Goal: Communication & Community: Answer question/provide support

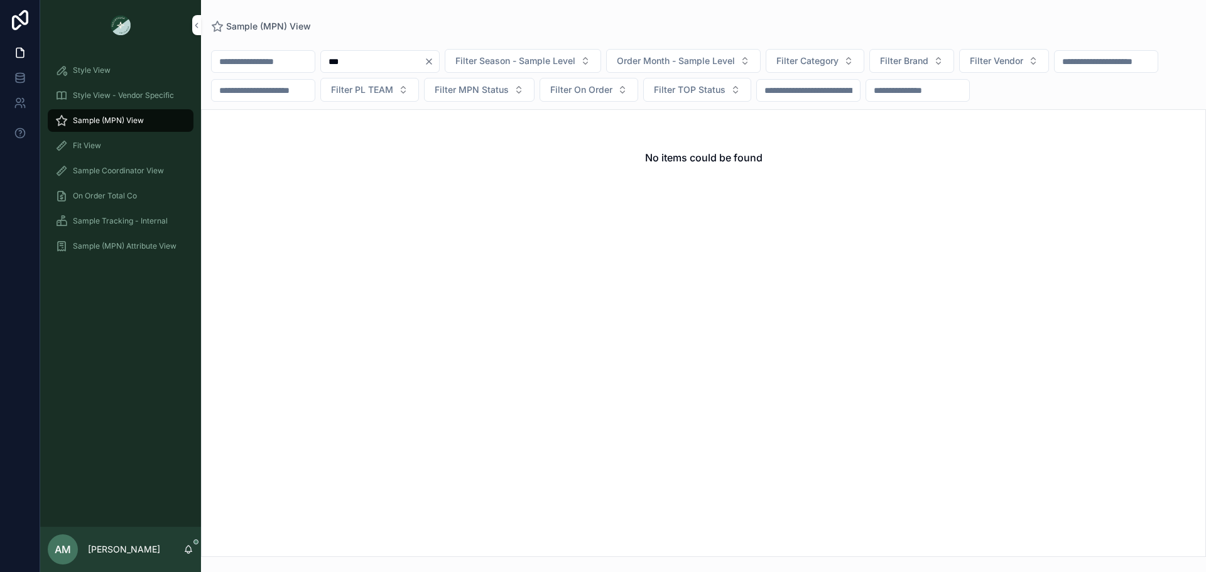
click at [440, 56] on div "***" at bounding box center [379, 61] width 119 height 23
click at [434, 60] on icon "Clear" at bounding box center [429, 62] width 10 height 10
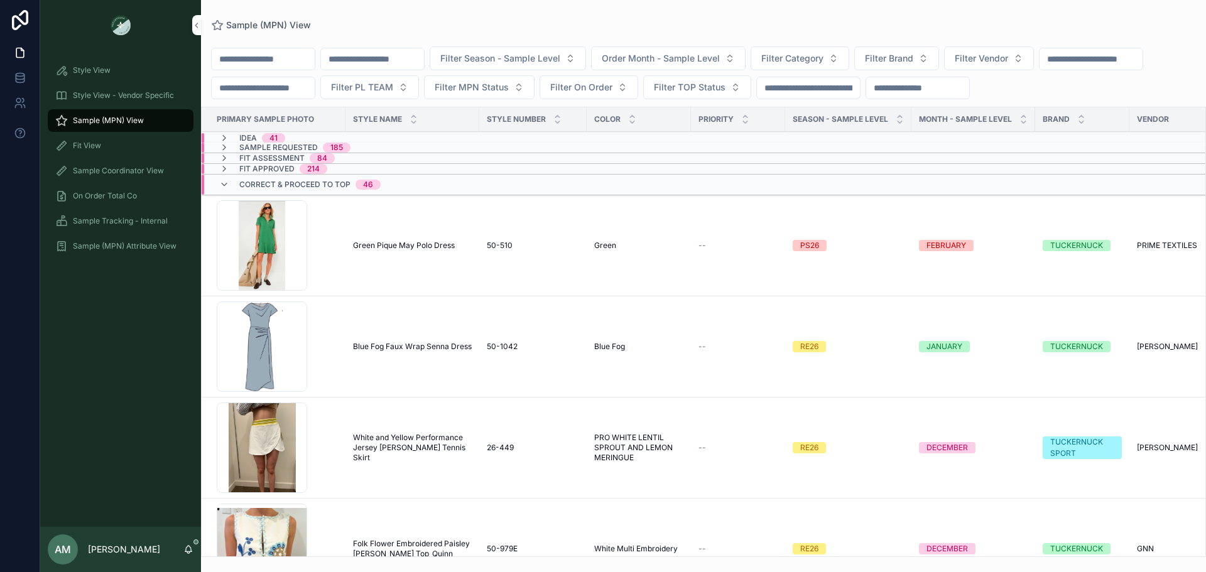
click at [424, 58] on input "scrollable content" at bounding box center [372, 59] width 103 height 18
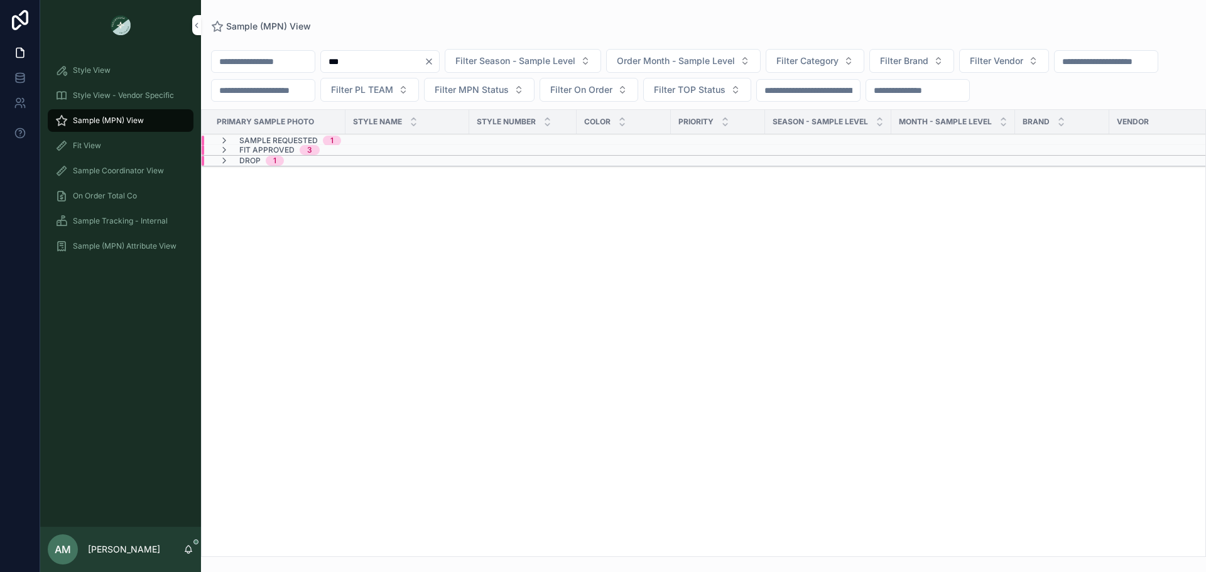
type input "***"
click at [398, 146] on div "Sample Requested 1" at bounding box center [389, 141] width 375 height 10
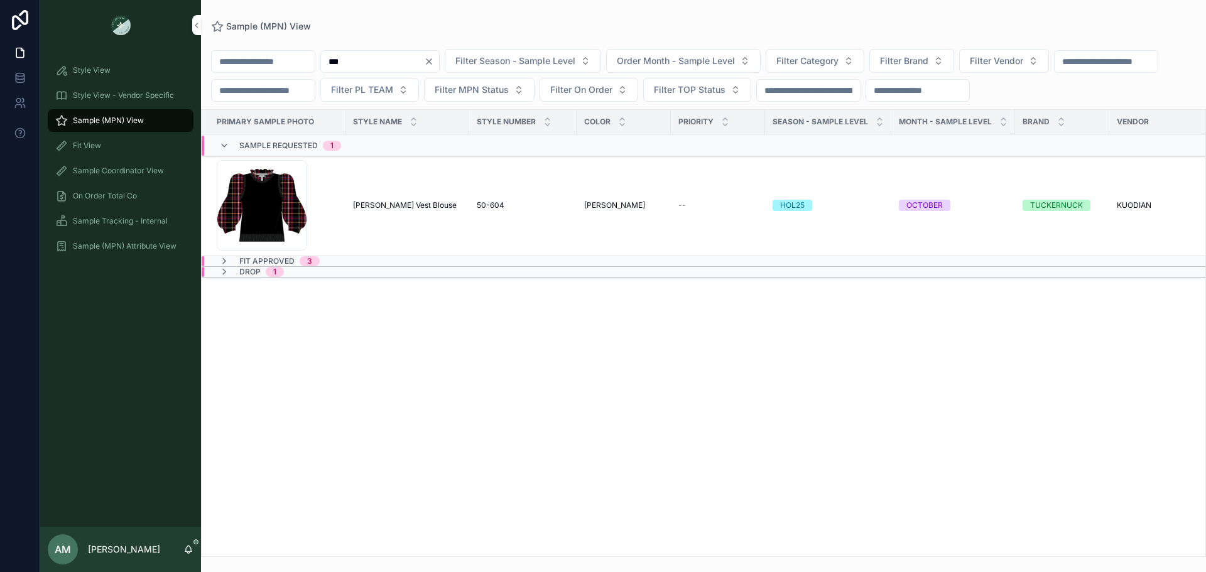
click at [381, 266] on div "Fit Approved 3" at bounding box center [389, 261] width 375 height 10
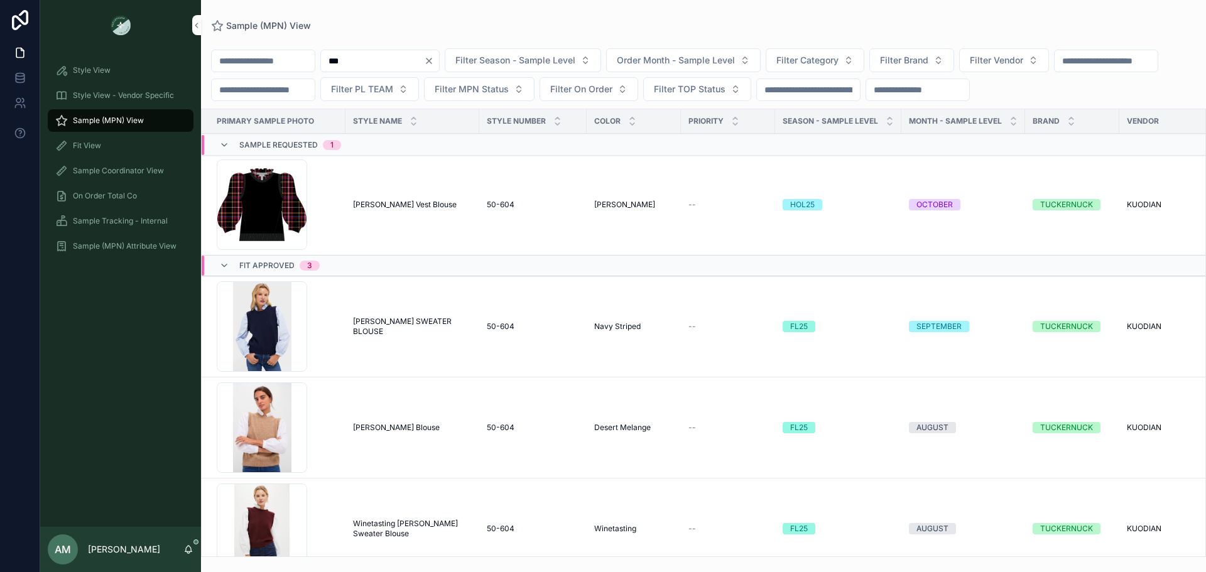
click at [392, 210] on span "Ella Sweater Vest Blouse" at bounding box center [405, 205] width 104 height 10
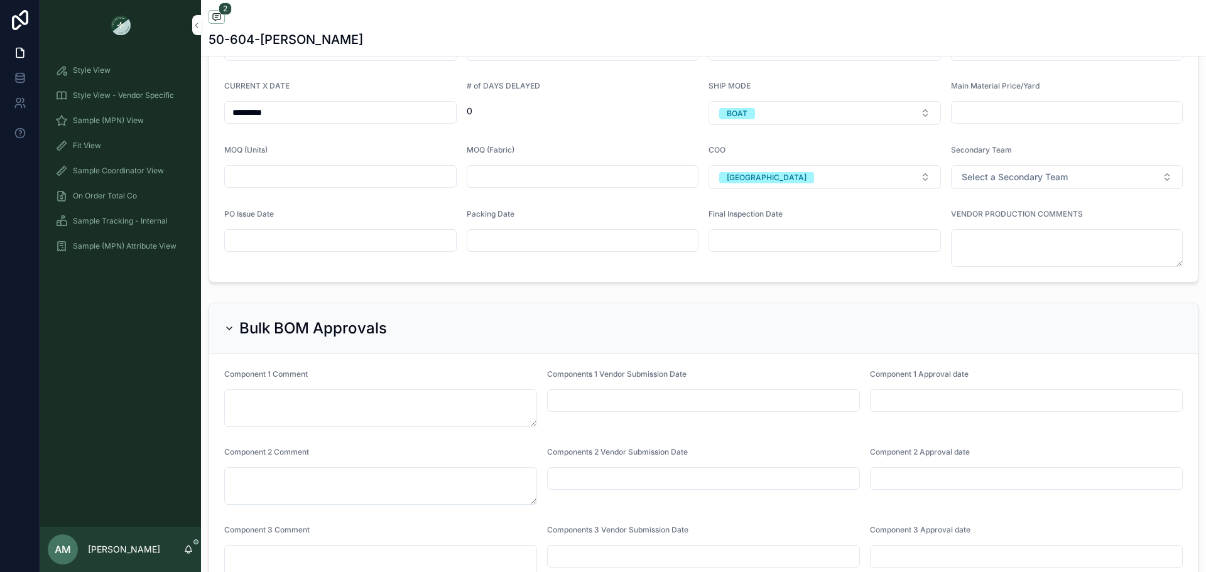
scroll to position [2952, 0]
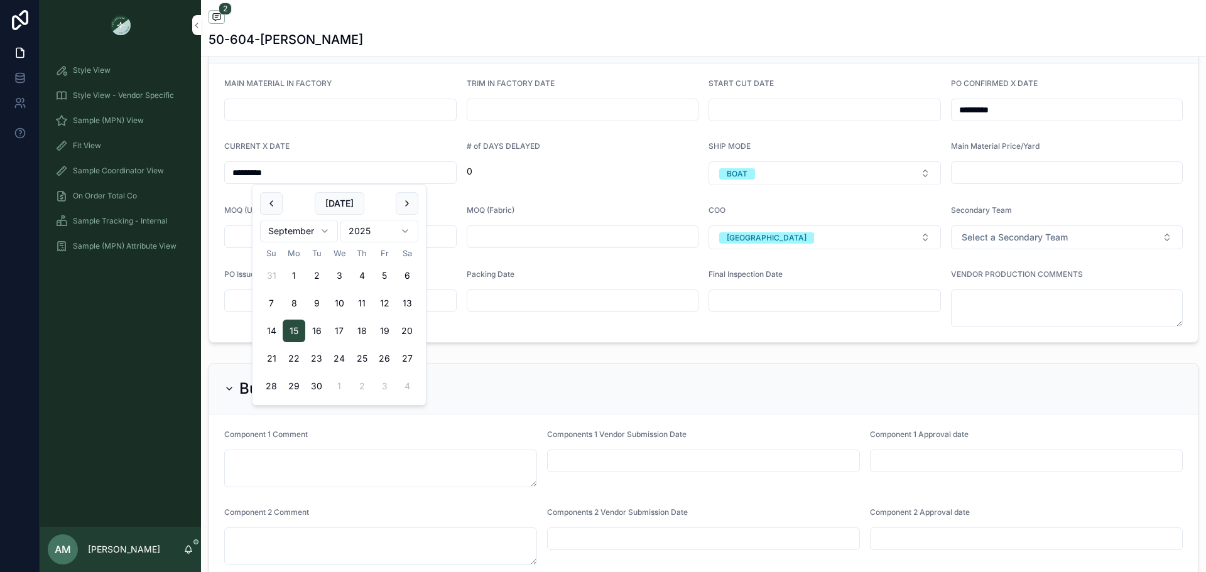
drag, startPoint x: 313, startPoint y: 175, endPoint x: 212, endPoint y: 173, distance: 101.1
click at [212, 173] on form "MAIN MATERIAL IN FACTORY TRIM IN FACTORY DATE START CUT DATE PO CONFIRMED X DAT…" at bounding box center [703, 202] width 988 height 279
click at [449, 298] on input "scrollable content" at bounding box center [340, 301] width 231 height 18
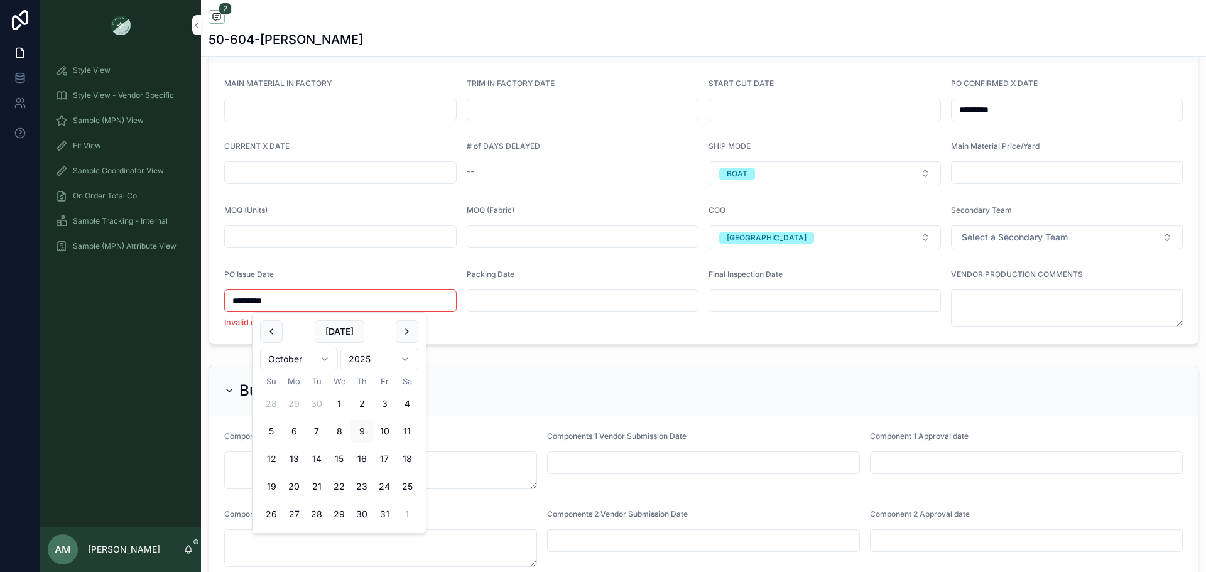
type input "*********"
click at [453, 269] on form "MAIN MATERIAL IN FACTORY TRIM IN FACTORY DATE START CUT DATE PO CONFIRMED X DAT…" at bounding box center [703, 202] width 988 height 279
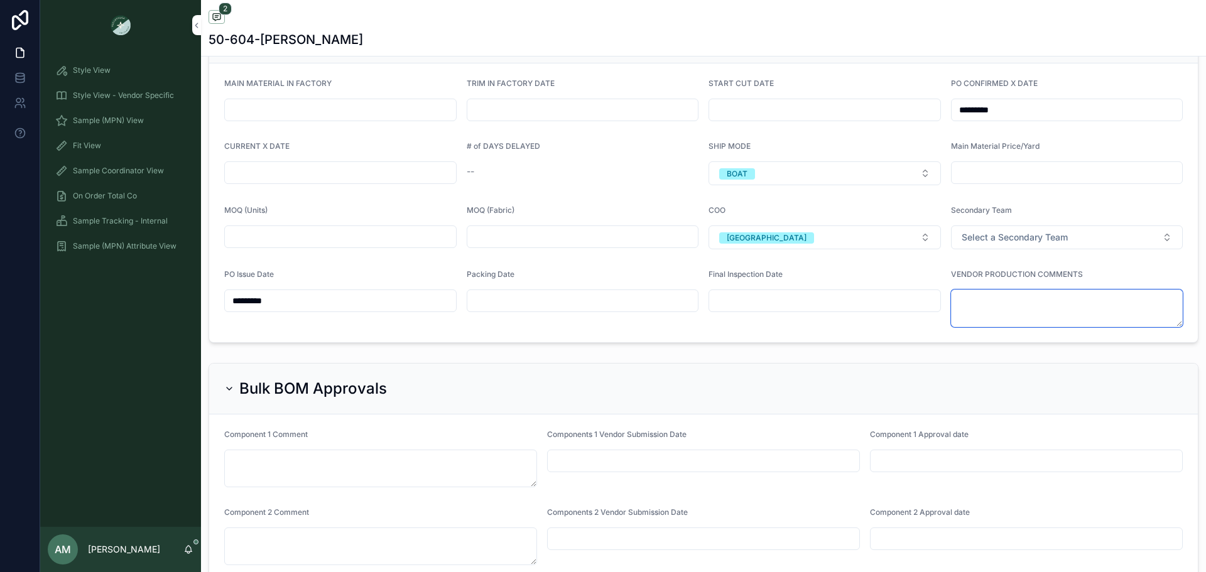
click at [1016, 305] on textarea "scrollable content" at bounding box center [1067, 309] width 232 height 38
type textarea "*"
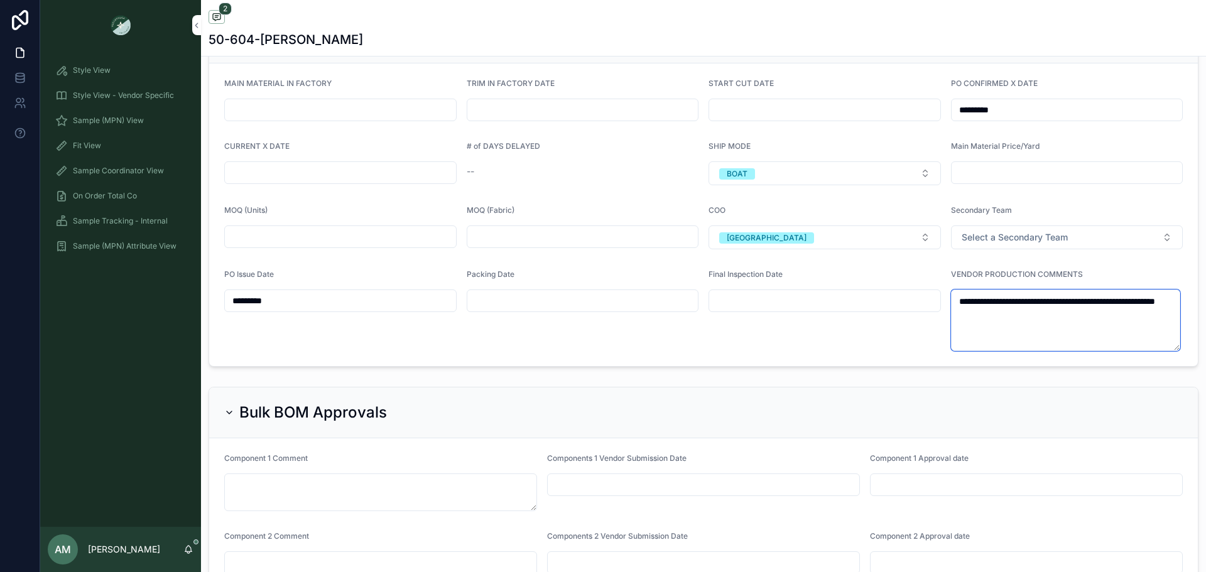
click at [998, 312] on textarea "**********" at bounding box center [1066, 321] width 230 height 62
drag, startPoint x: 1024, startPoint y: 315, endPoint x: 997, endPoint y: 317, distance: 27.7
click at [997, 317] on textarea "**********" at bounding box center [1066, 321] width 230 height 62
click at [1066, 317] on textarea "**********" at bounding box center [1066, 321] width 230 height 62
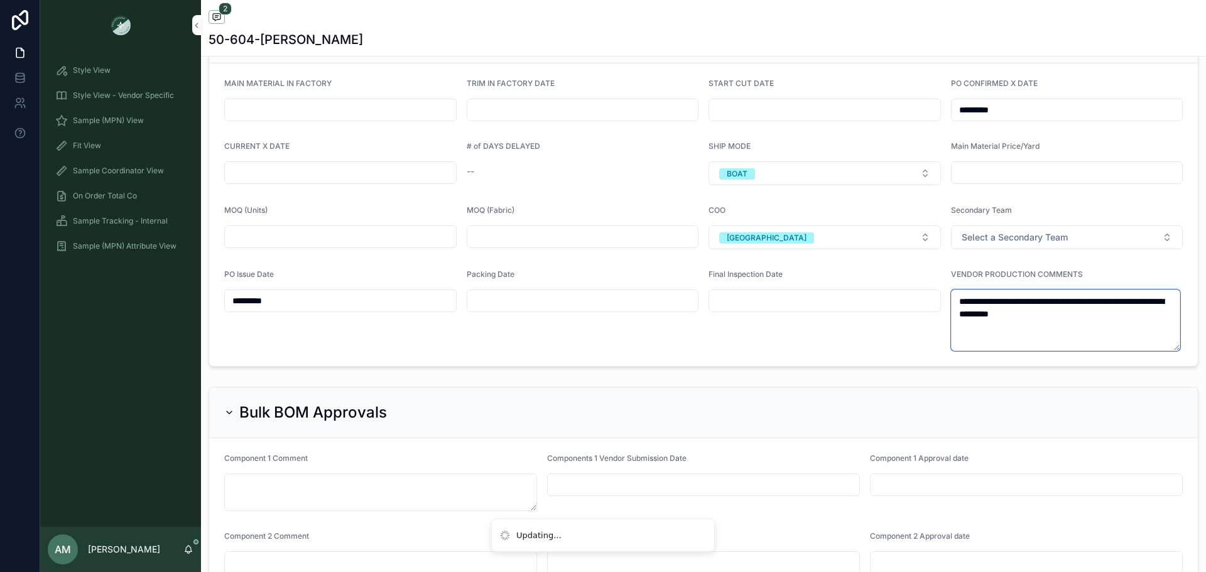
type textarea "**********"
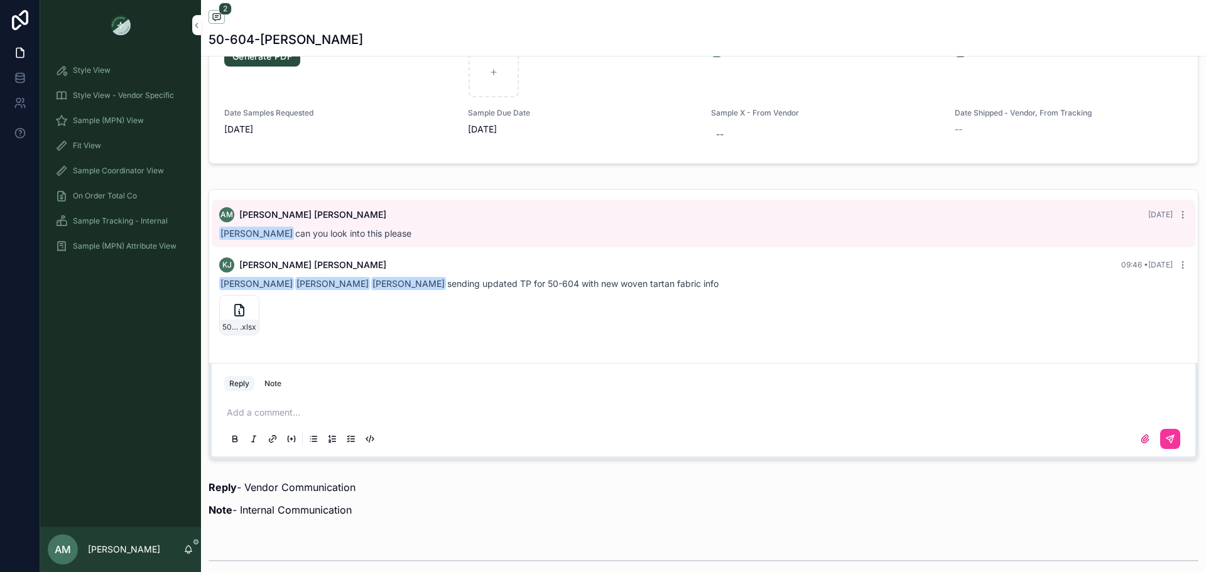
scroll to position [820, 0]
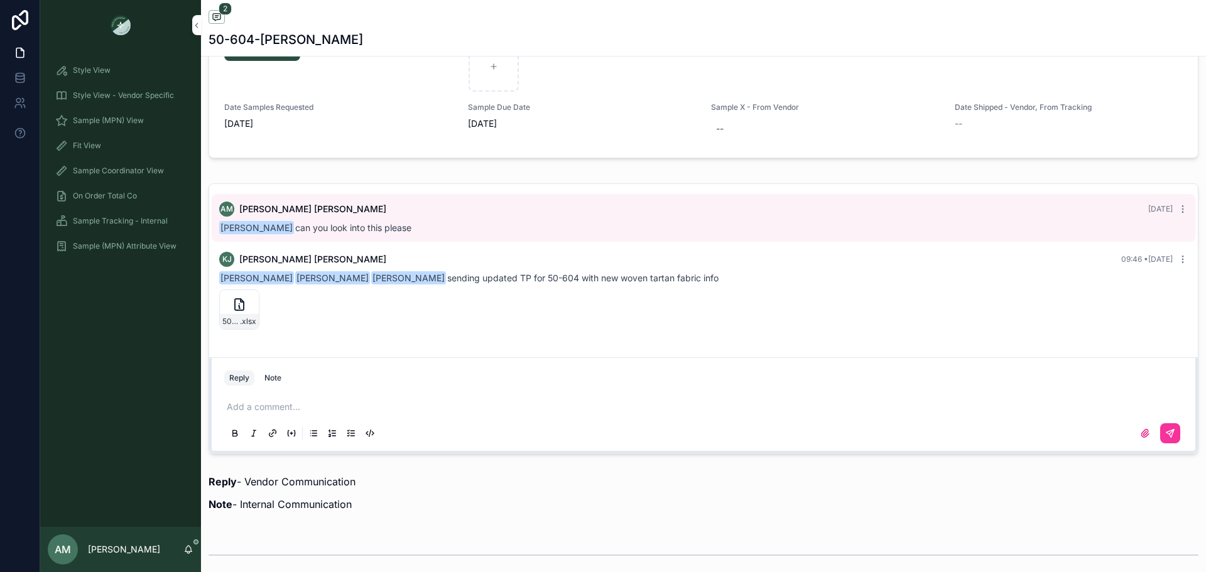
click at [388, 409] on p "scrollable content" at bounding box center [706, 407] width 958 height 13
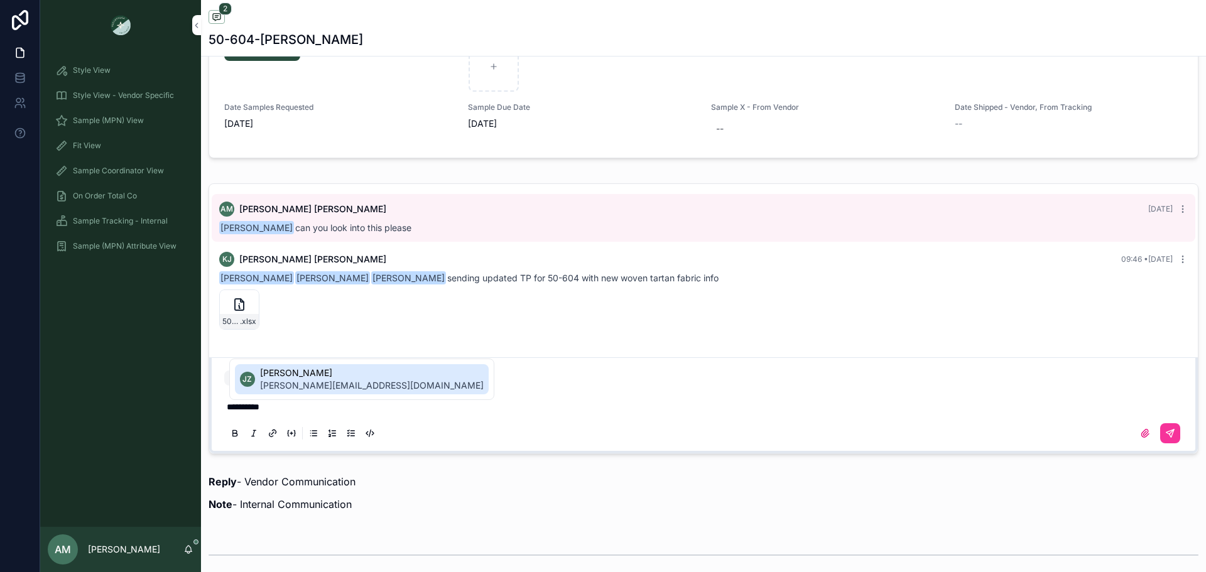
click at [330, 370] on span "Jackie Zhang" at bounding box center [372, 373] width 224 height 13
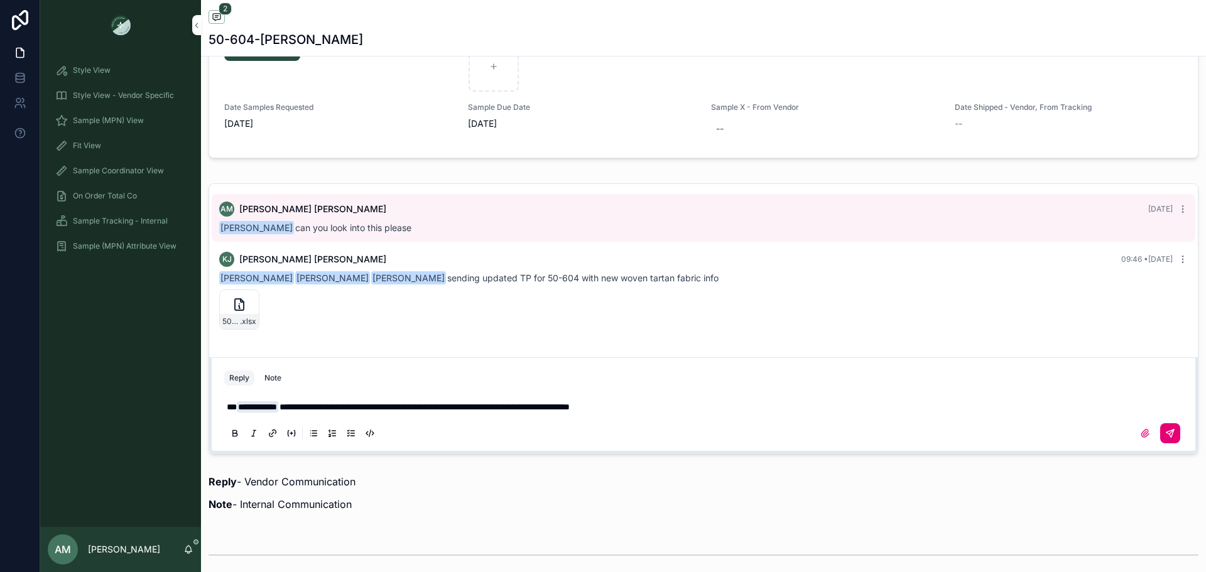
click at [1167, 430] on button "scrollable content" at bounding box center [1170, 433] width 20 height 20
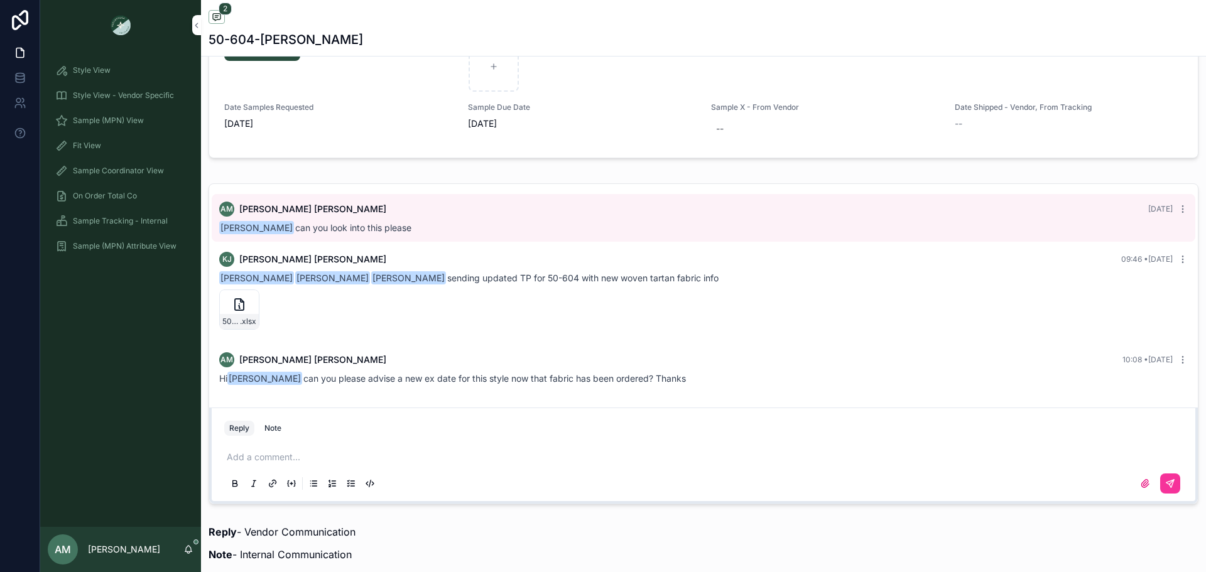
click at [127, 119] on span "Sample (MPN) View" at bounding box center [108, 121] width 71 height 10
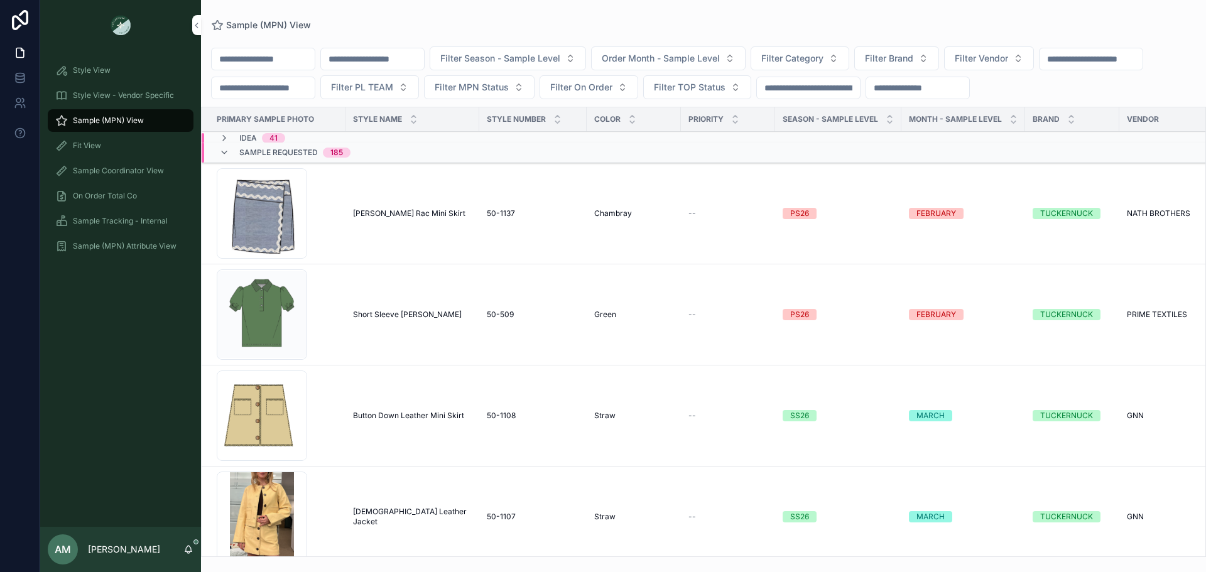
click at [424, 58] on input "scrollable content" at bounding box center [372, 59] width 103 height 18
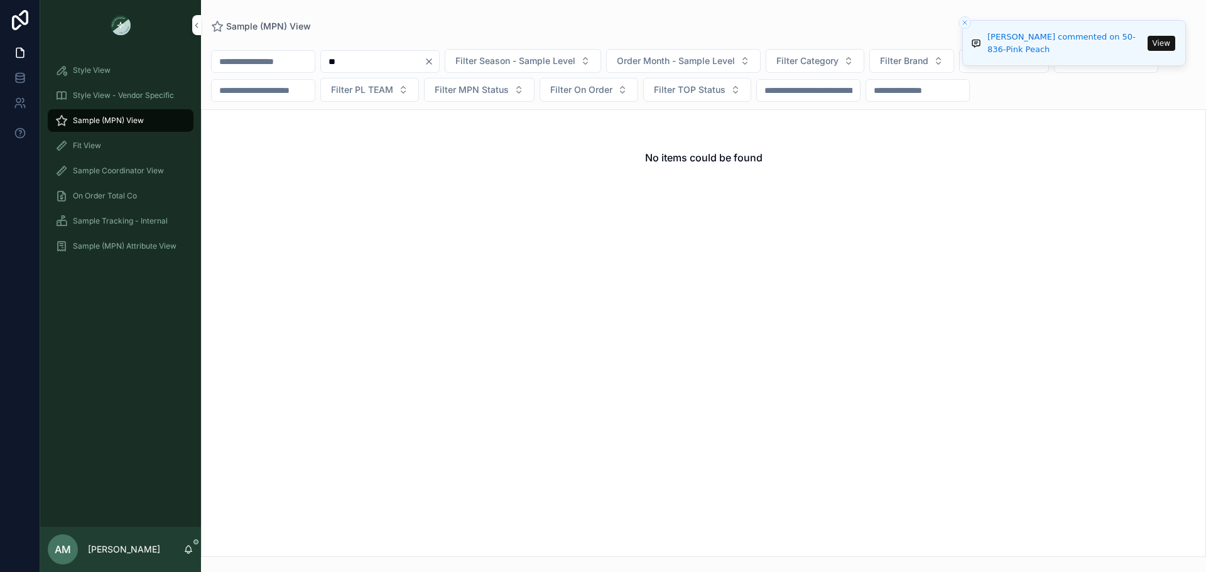
type input "*"
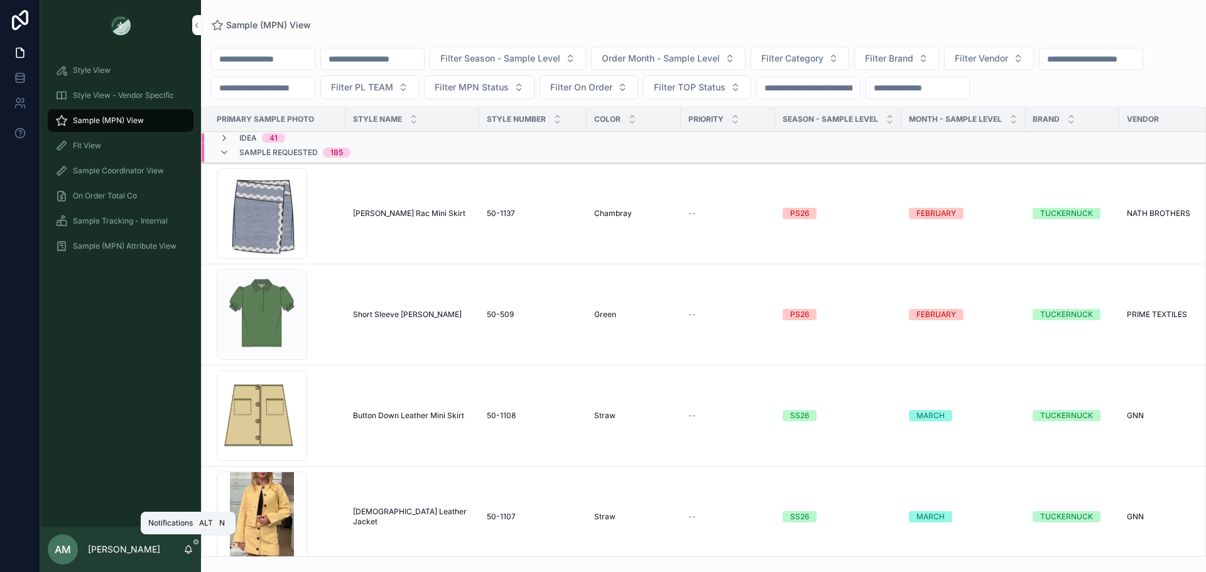
click at [185, 553] on icon "scrollable content" at bounding box center [188, 549] width 10 height 10
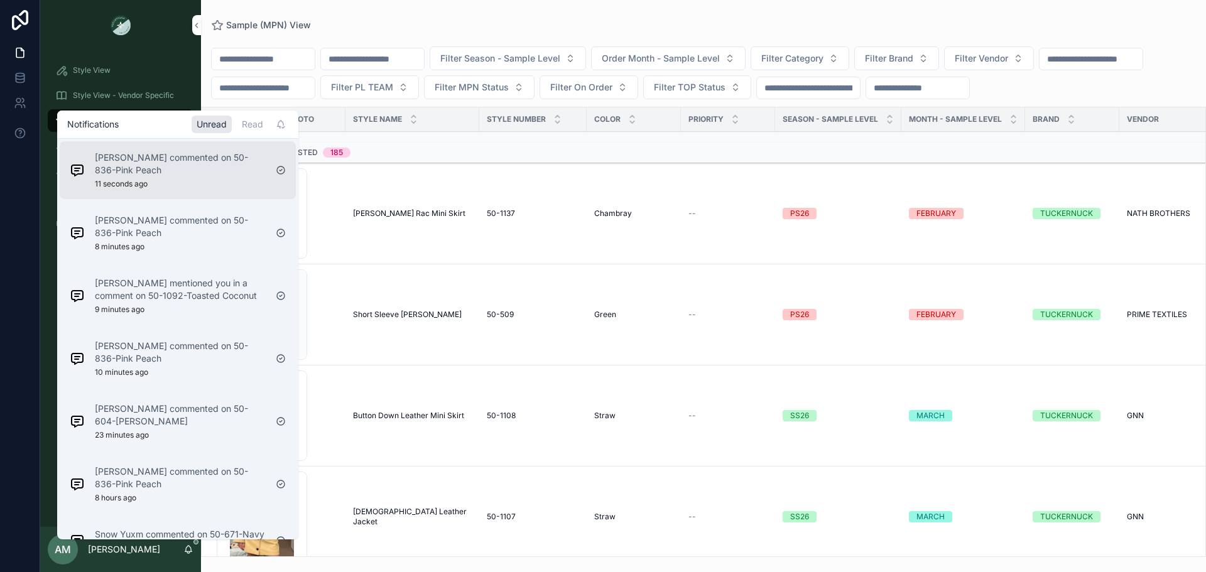
click at [172, 167] on p "Emre Akbulut commented on 50-836-Pink Peach" at bounding box center [180, 163] width 171 height 25
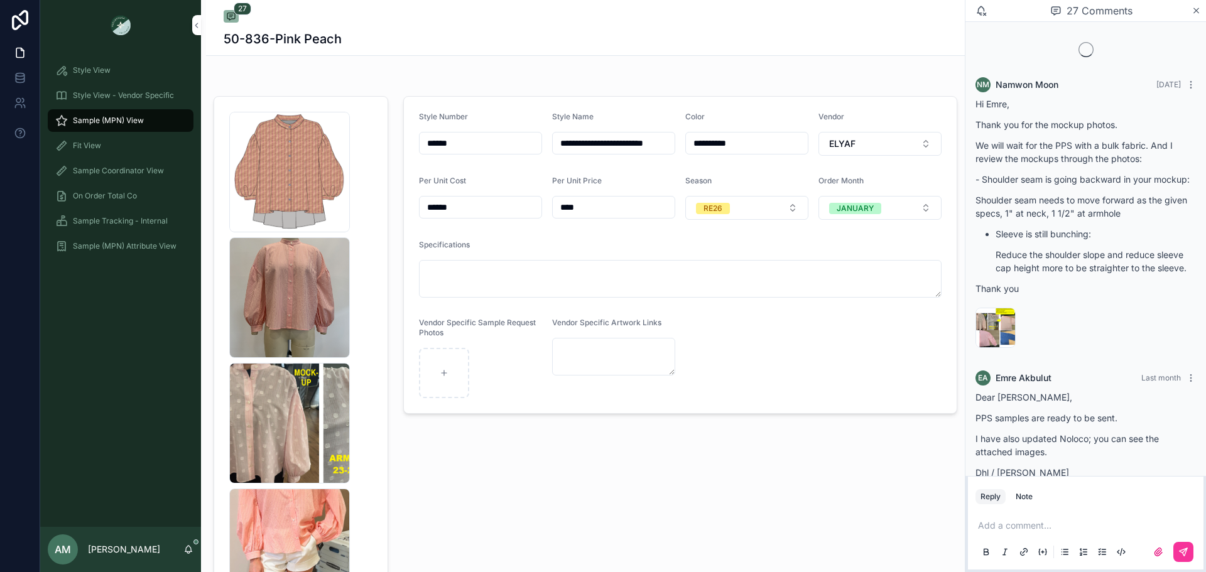
scroll to position [2660, 0]
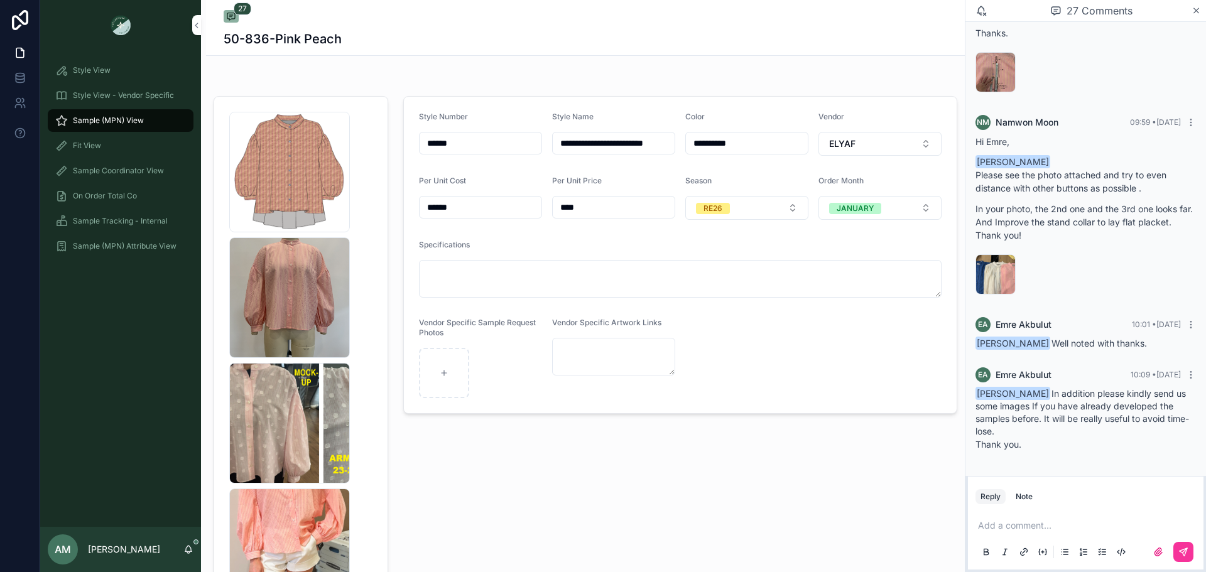
click at [151, 123] on div "Sample (MPN) View" at bounding box center [120, 121] width 131 height 20
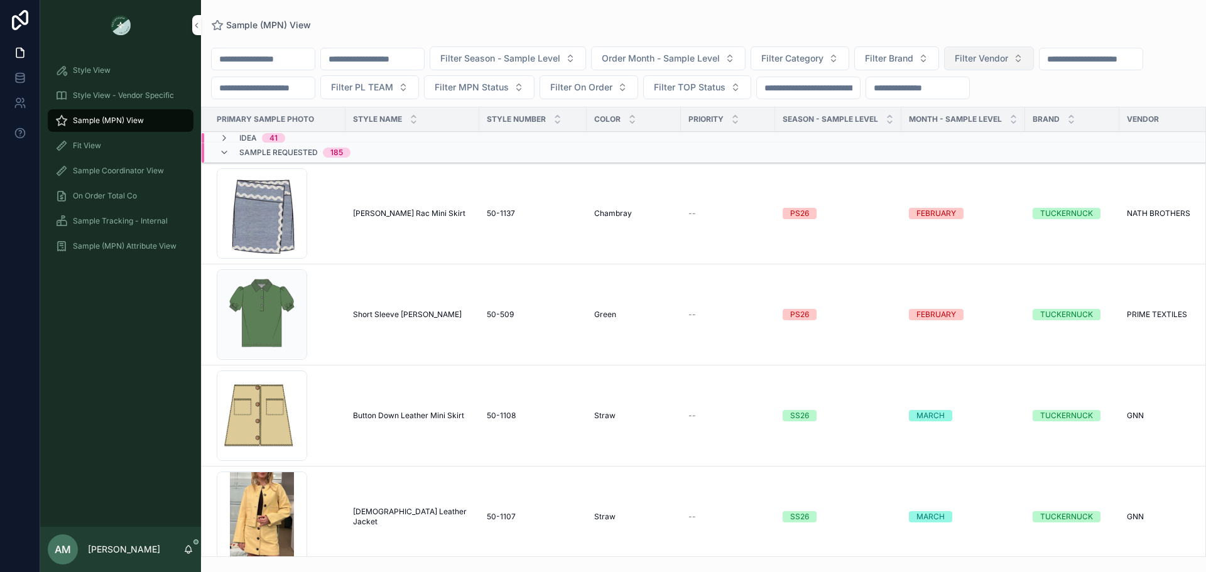
click at [1008, 56] on span "Filter Vendor" at bounding box center [981, 58] width 53 height 13
type input "**"
click at [1009, 116] on div "RXA" at bounding box center [1052, 109] width 175 height 20
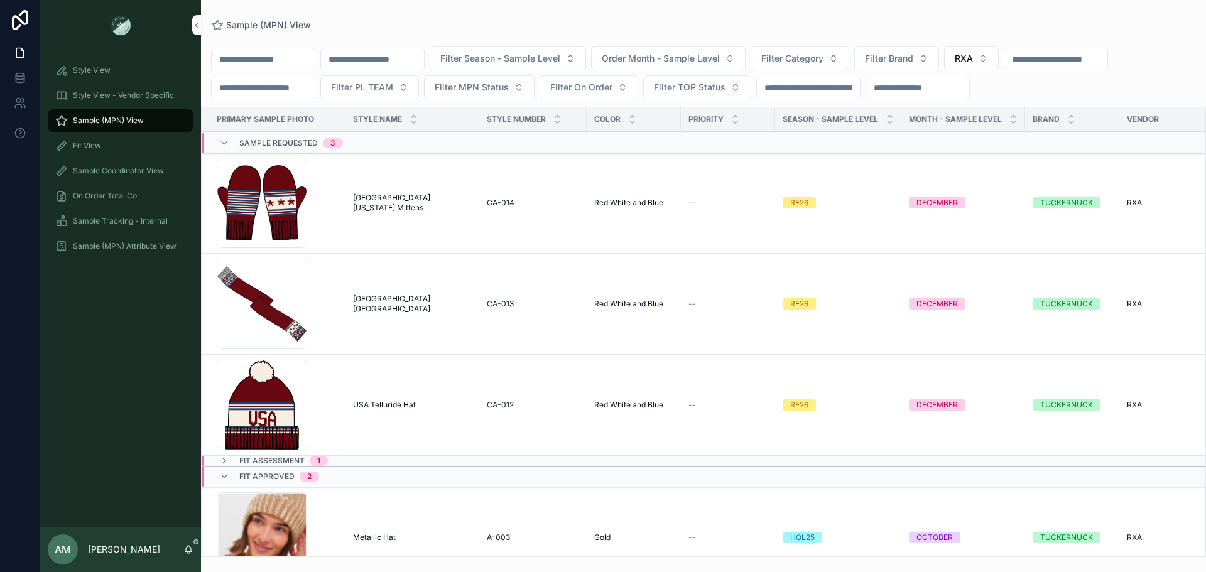
click at [398, 213] on span "USA Minnesota Mittens" at bounding box center [412, 203] width 119 height 20
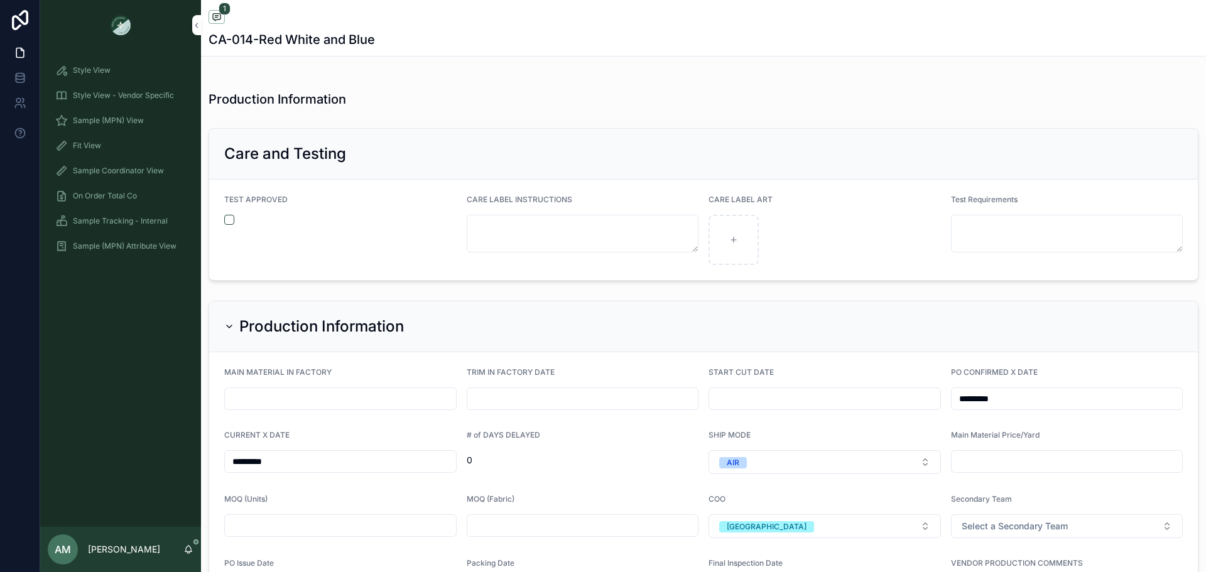
scroll to position [2889, 0]
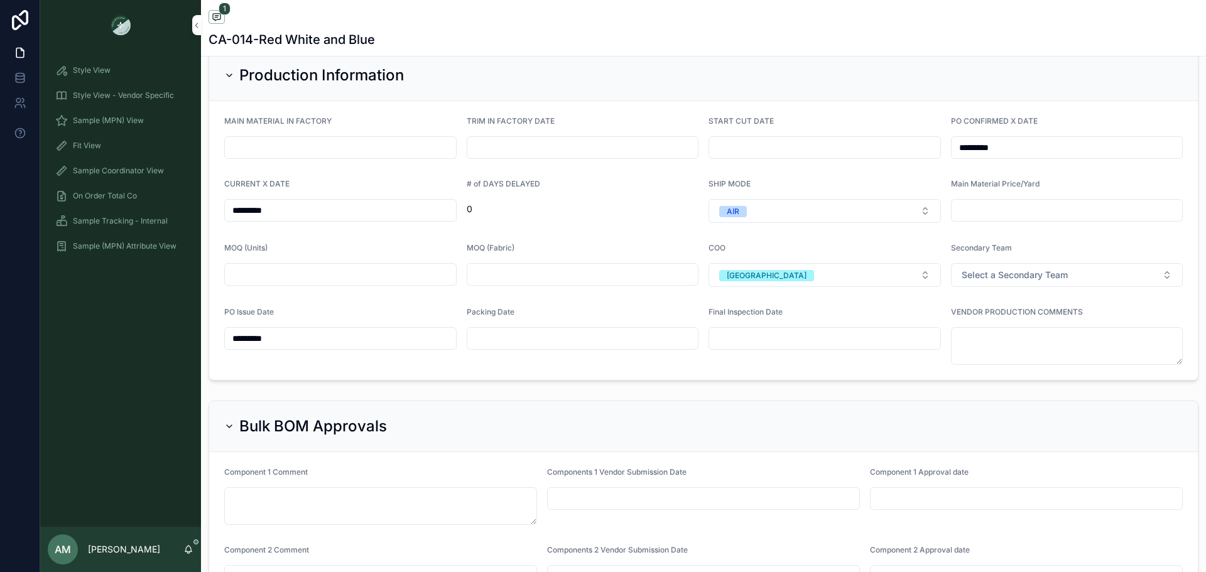
click at [161, 119] on div "Sample (MPN) View" at bounding box center [120, 121] width 131 height 20
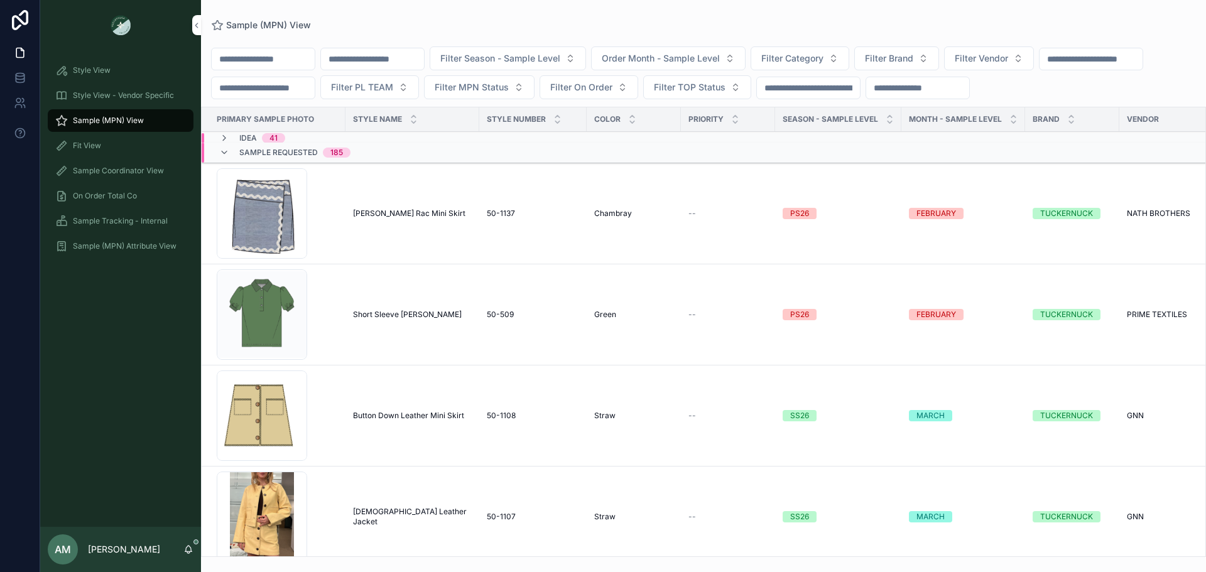
click at [424, 54] on input "scrollable content" at bounding box center [372, 59] width 103 height 18
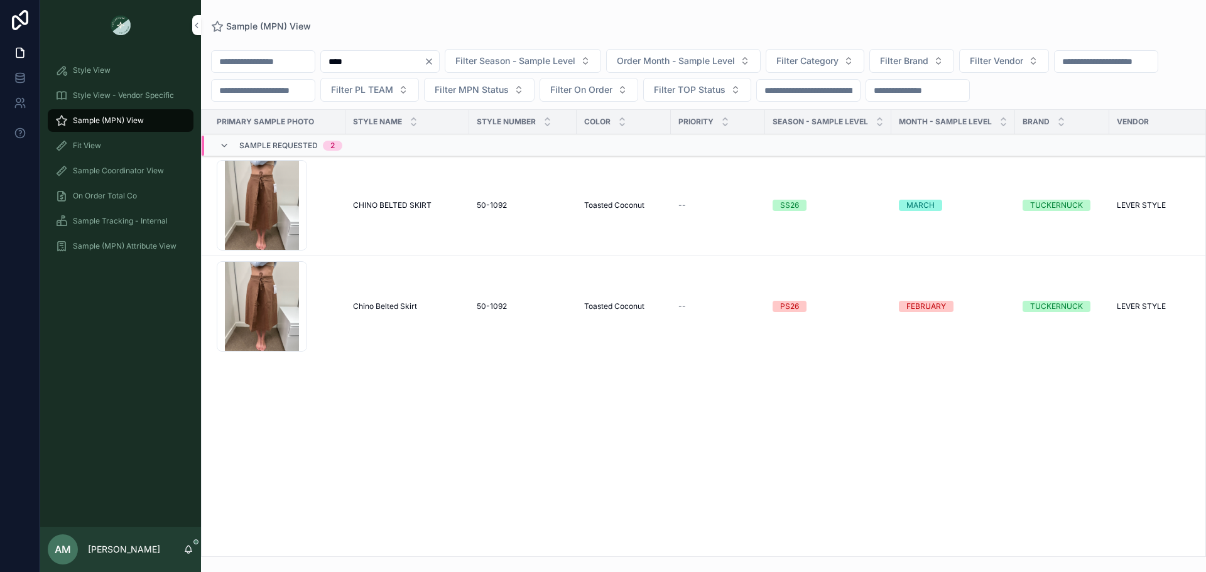
type input "****"
click at [405, 311] on span "Chino Belted Skirt" at bounding box center [385, 306] width 64 height 10
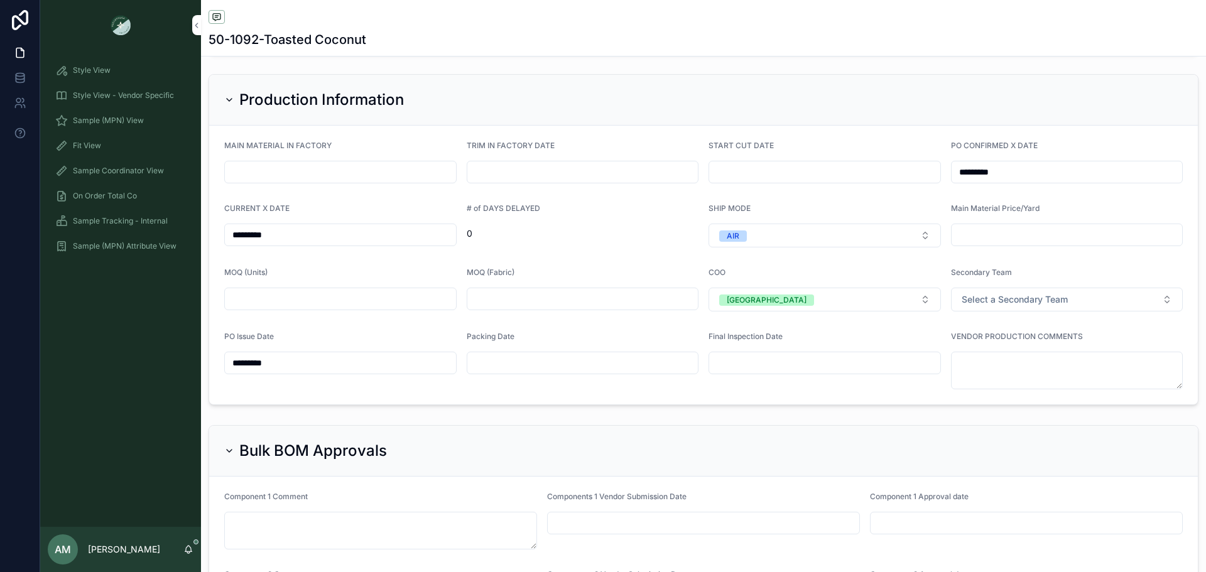
scroll to position [3095, 0]
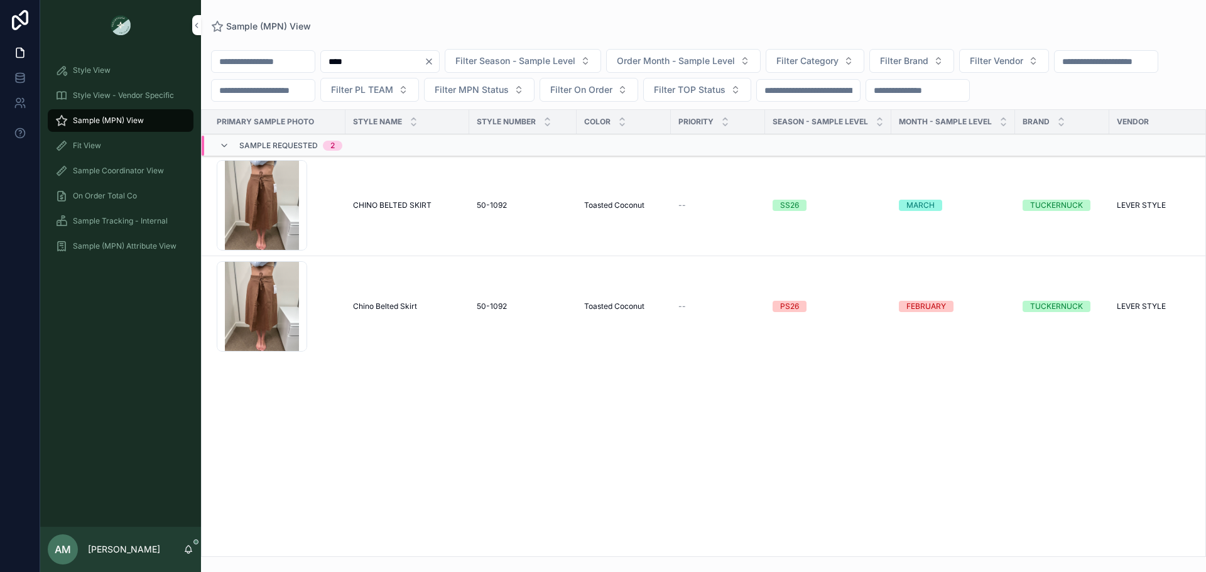
click at [385, 210] on span "CHINO BELTED SKIRT" at bounding box center [392, 205] width 78 height 10
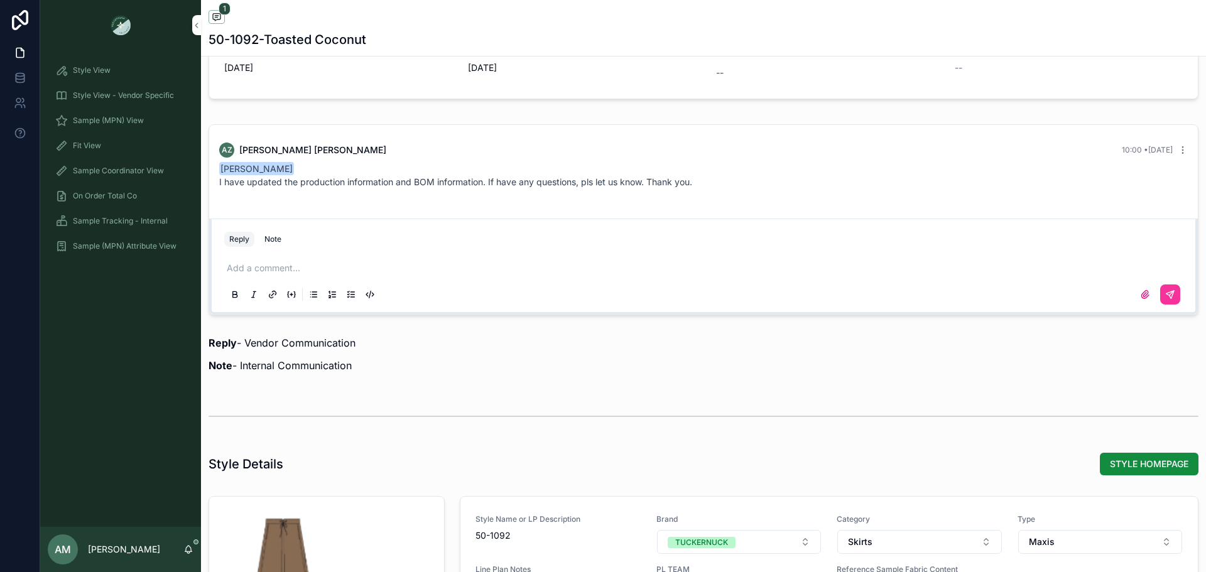
scroll to position [787, 0]
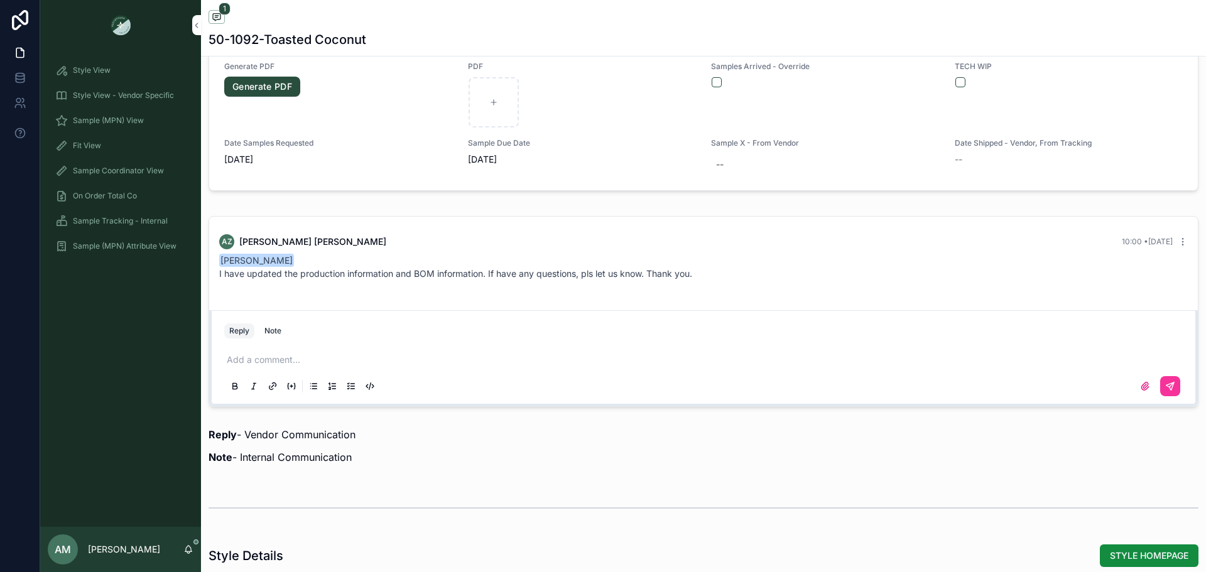
click at [350, 358] on p "scrollable content" at bounding box center [706, 360] width 958 height 13
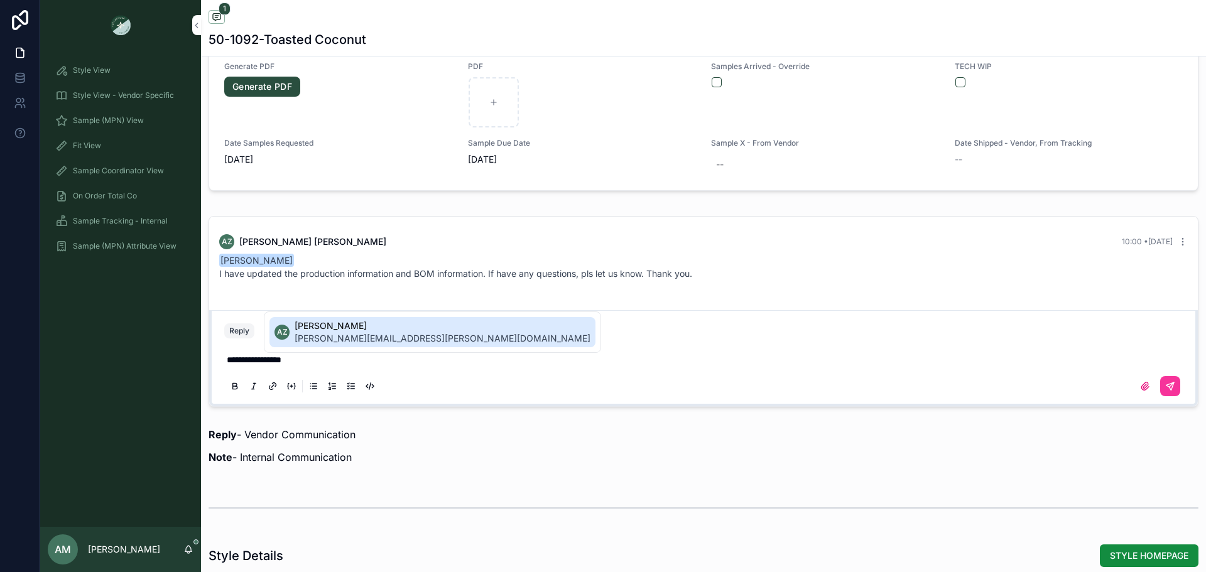
click at [401, 340] on span "amanda.zhou@leverstyle.com" at bounding box center [443, 338] width 296 height 13
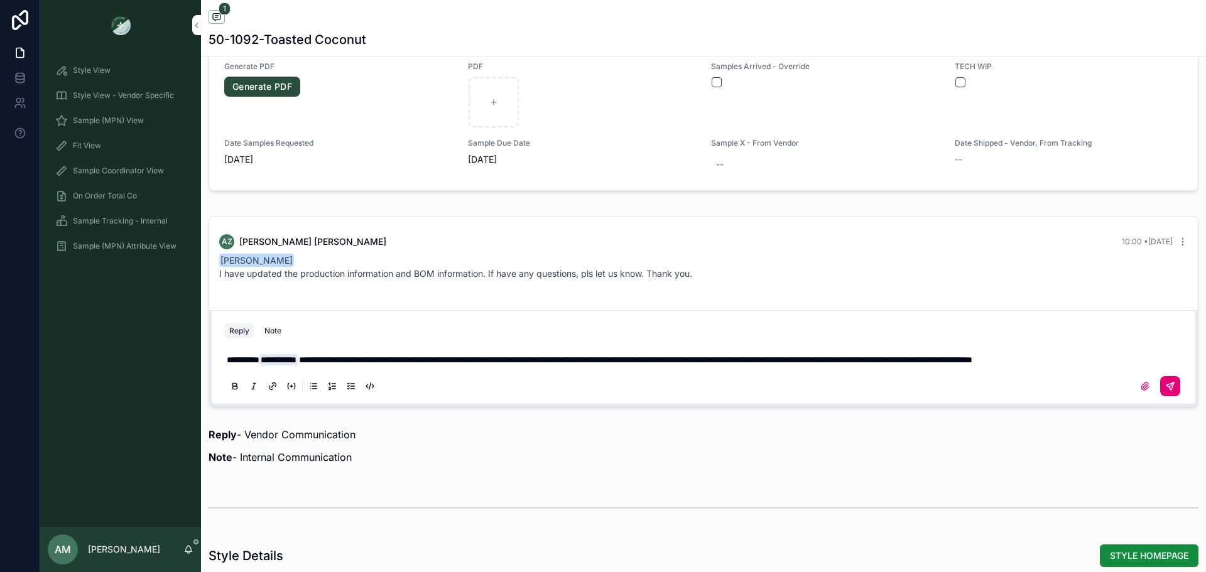
click at [1165, 391] on icon "scrollable content" at bounding box center [1170, 386] width 10 height 10
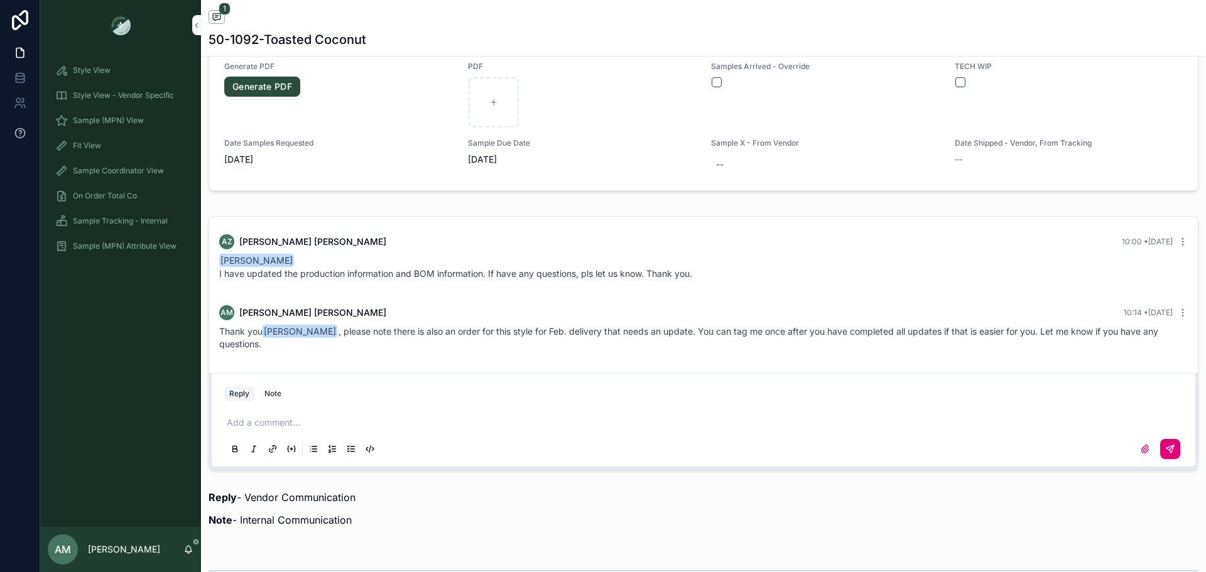
drag, startPoint x: 138, startPoint y: 119, endPoint x: 3, endPoint y: 138, distance: 136.9
click at [138, 119] on span "Sample (MPN) View" at bounding box center [108, 121] width 71 height 10
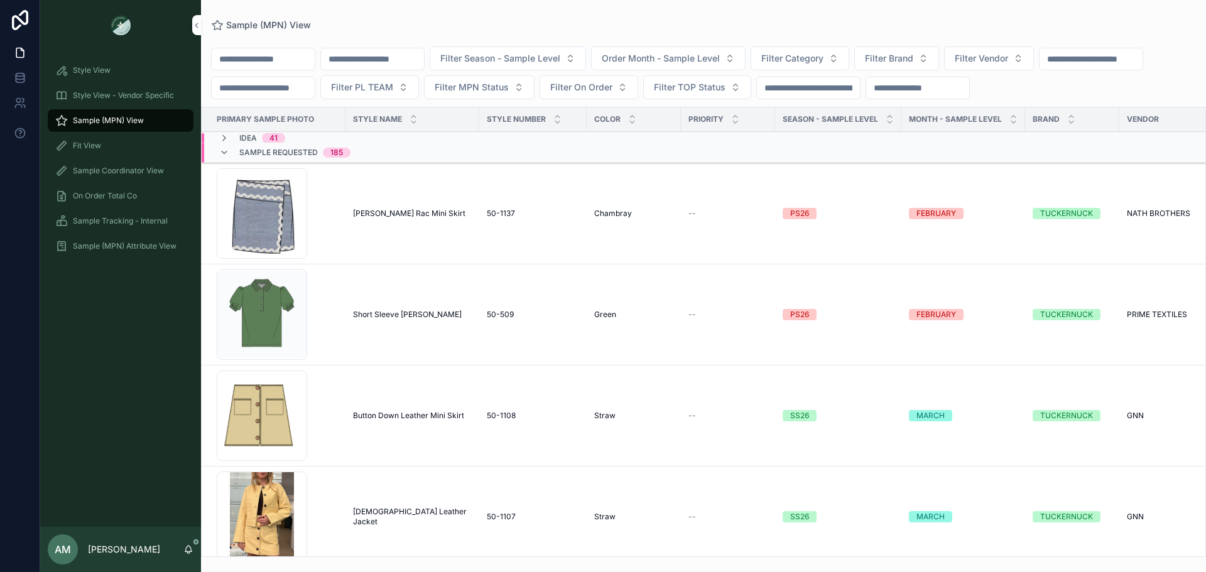
click at [424, 63] on input "scrollable content" at bounding box center [372, 59] width 103 height 18
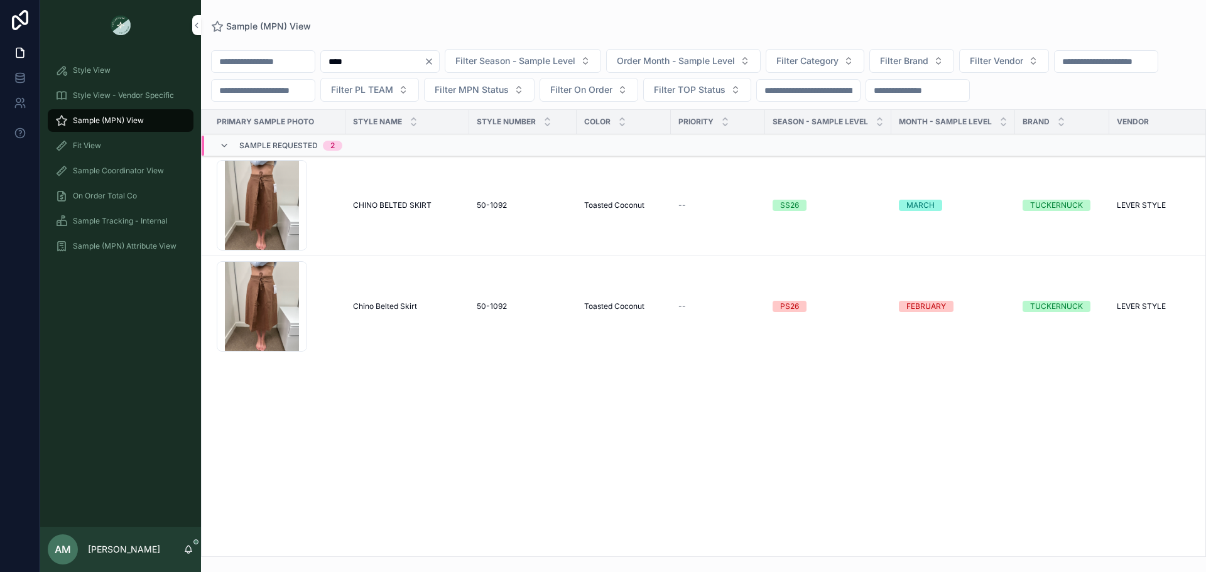
type input "****"
click at [400, 311] on span "Chino Belted Skirt" at bounding box center [385, 306] width 64 height 10
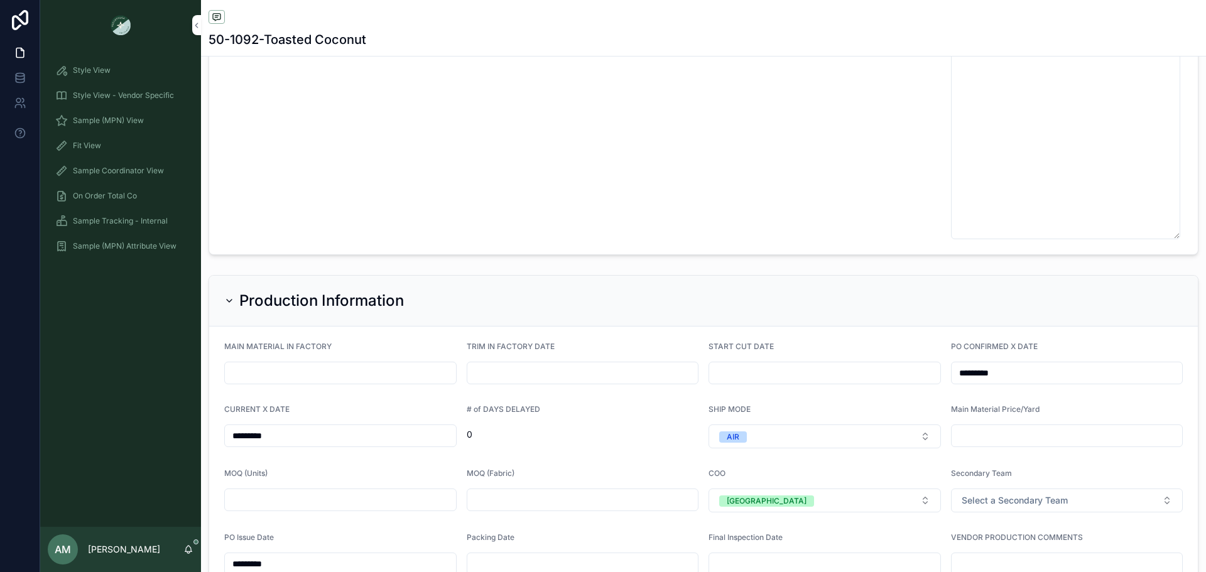
scroll to position [3266, 0]
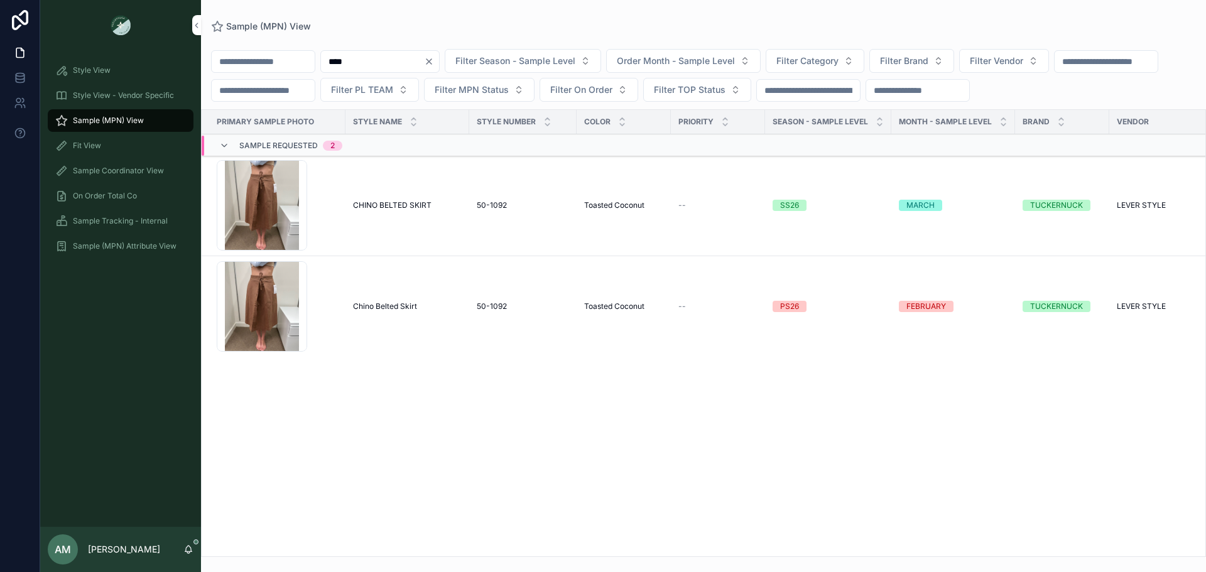
click at [416, 227] on td "CHINO BELTED SKIRT CHINO BELTED SKIRT" at bounding box center [407, 205] width 124 height 101
click at [416, 210] on span "CHINO BELTED SKIRT" at bounding box center [392, 205] width 78 height 10
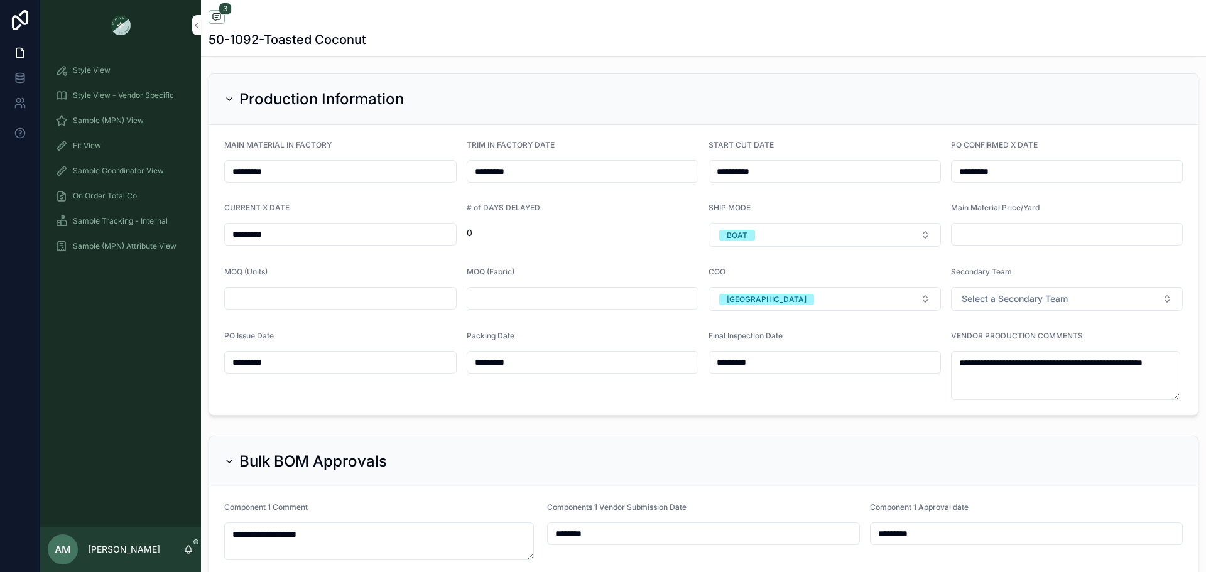
scroll to position [2952, 0]
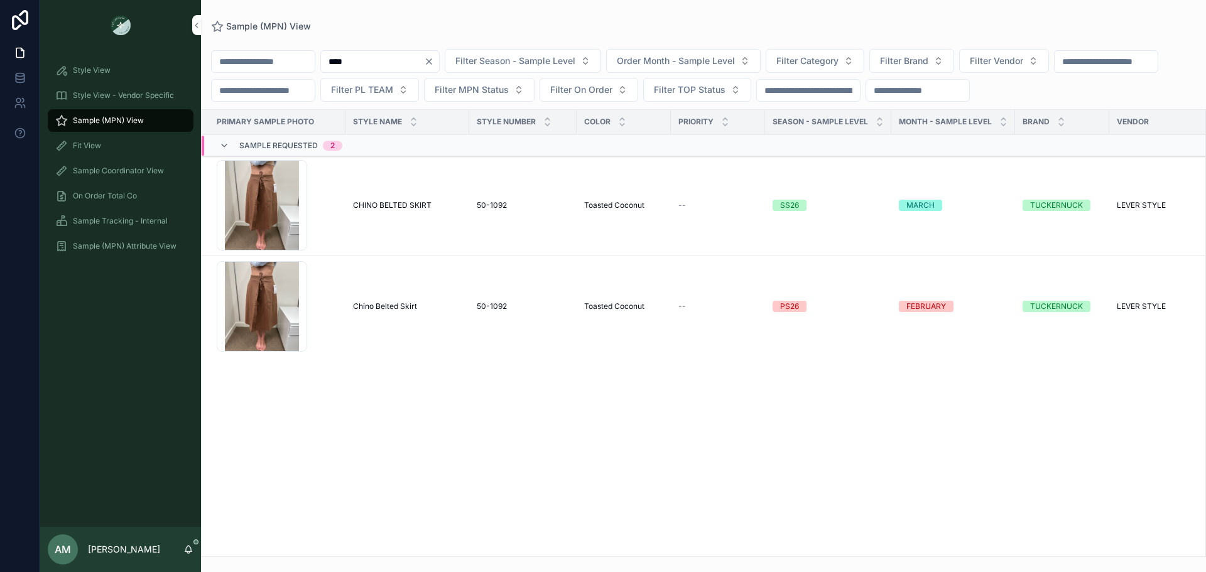
click at [380, 311] on span "Chino Belted Skirt" at bounding box center [385, 306] width 64 height 10
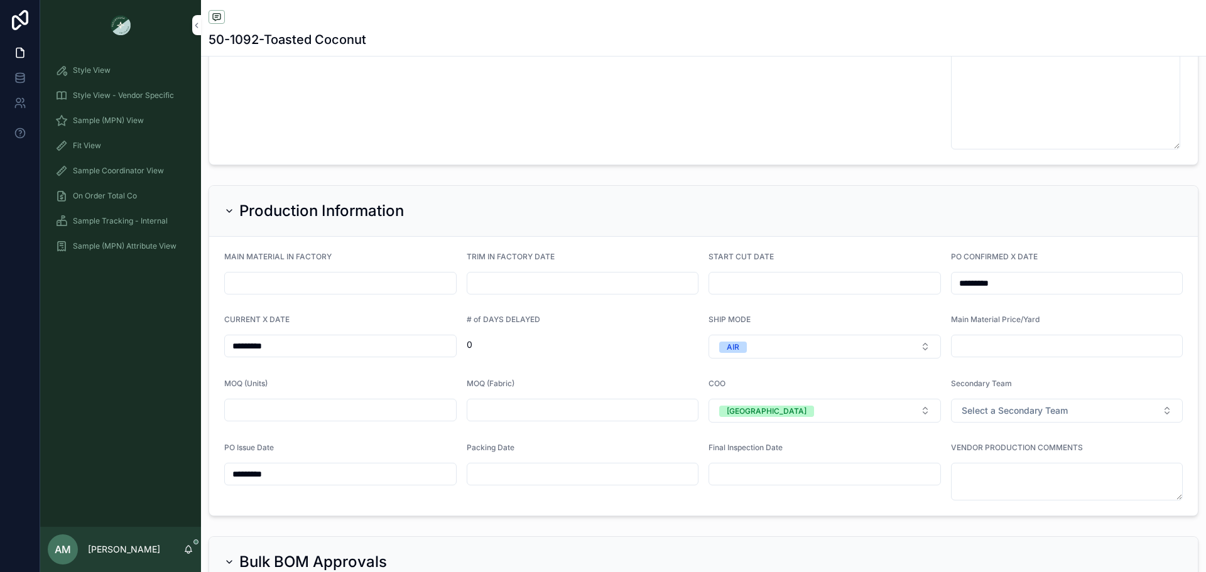
scroll to position [3328, 0]
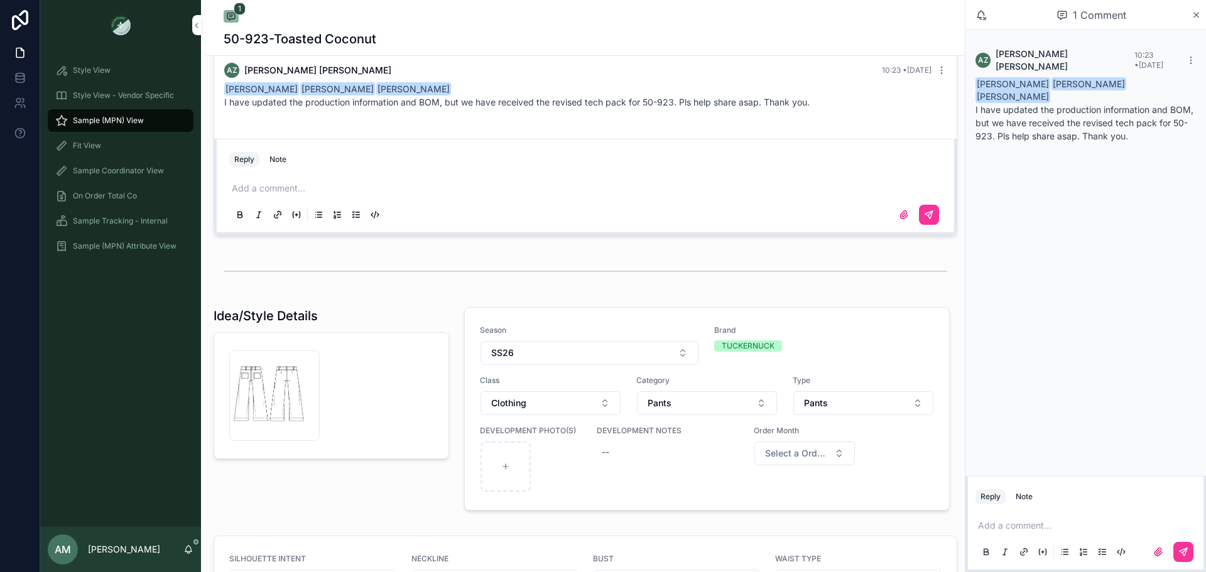
scroll to position [659, 0]
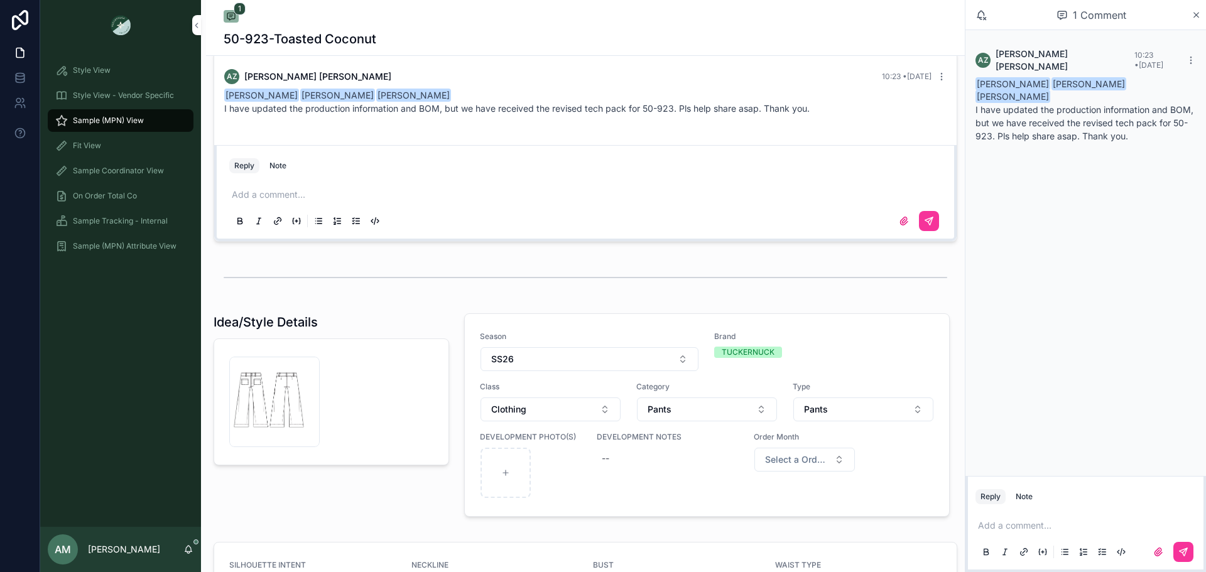
click at [124, 117] on span "Sample (MPN) View" at bounding box center [108, 121] width 71 height 10
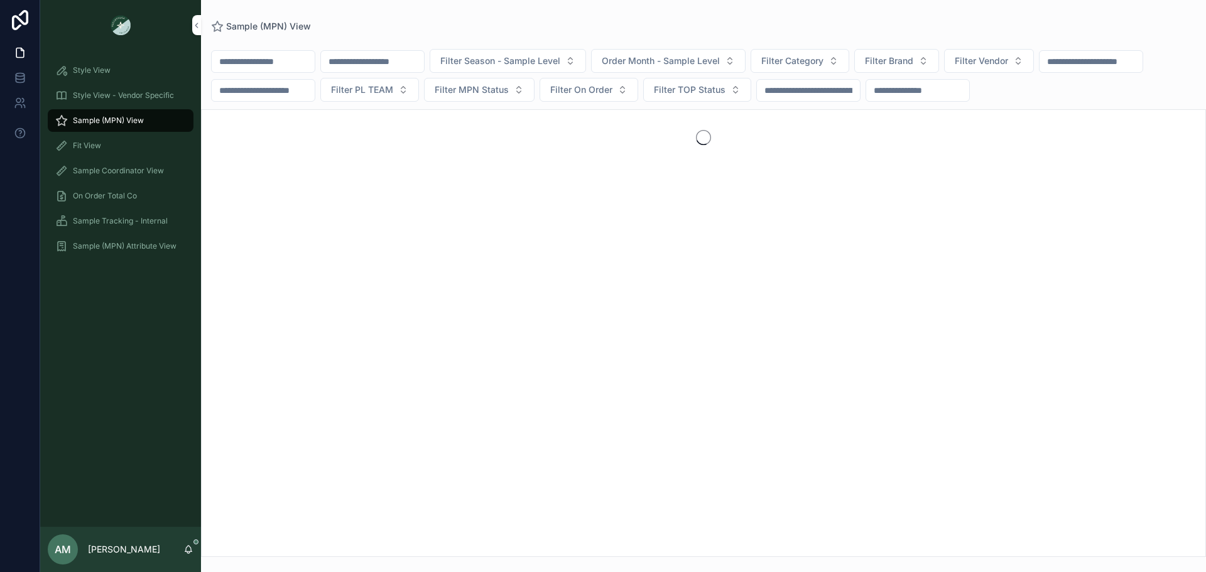
click at [424, 63] on input "scrollable content" at bounding box center [372, 62] width 103 height 18
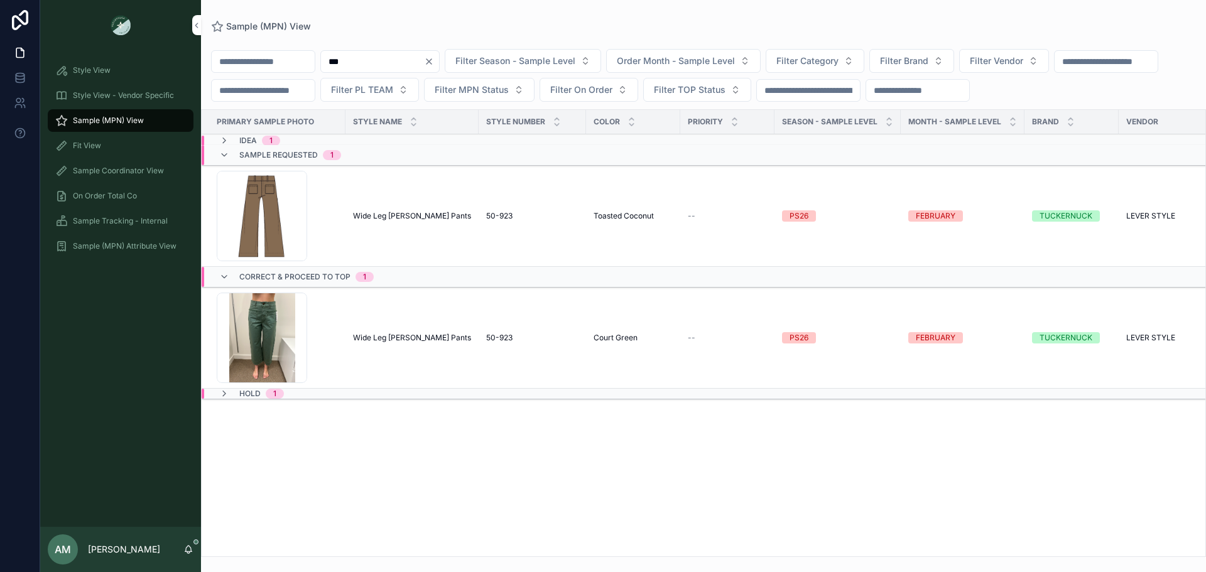
type input "***"
click at [383, 146] on div "Idea 1" at bounding box center [394, 141] width 384 height 10
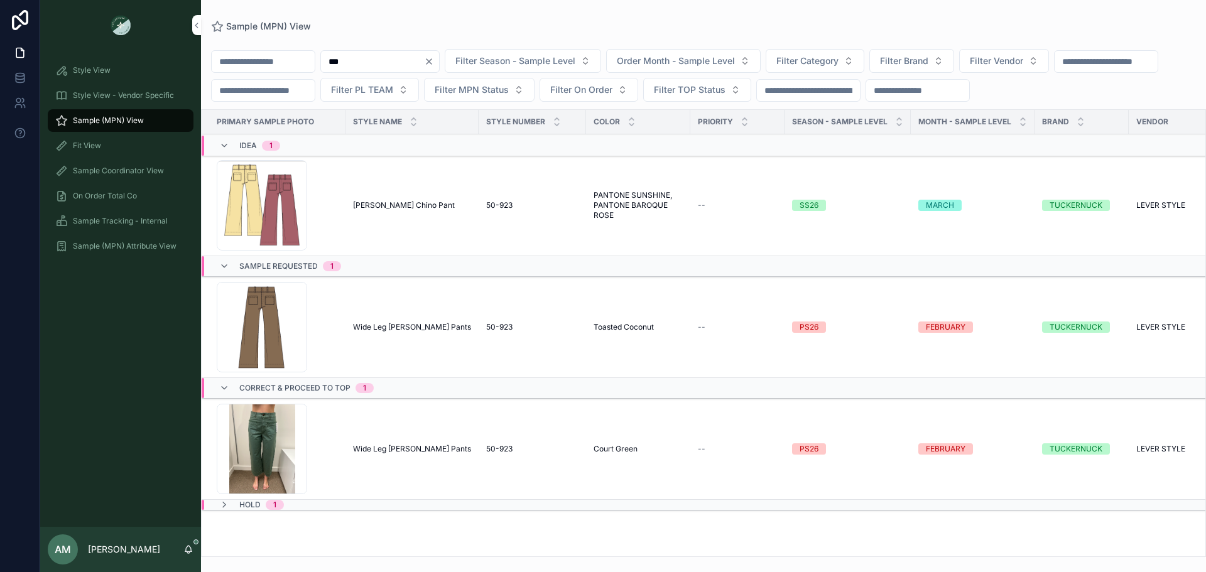
click at [406, 332] on span "Wide Leg [PERSON_NAME] Pants" at bounding box center [412, 327] width 118 height 10
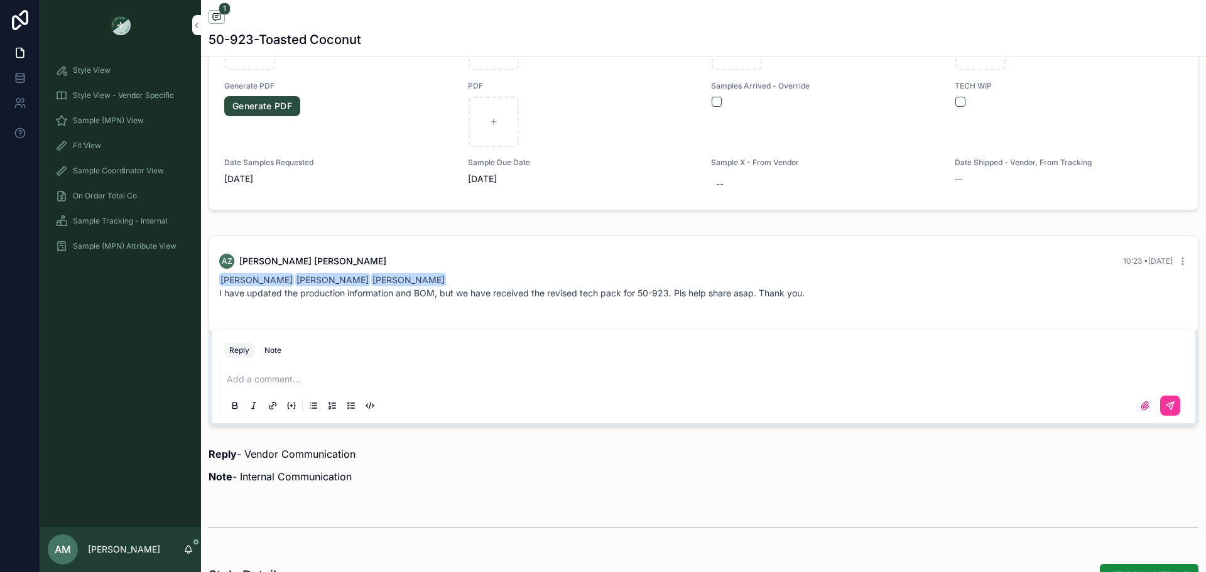
scroll to position [754, 0]
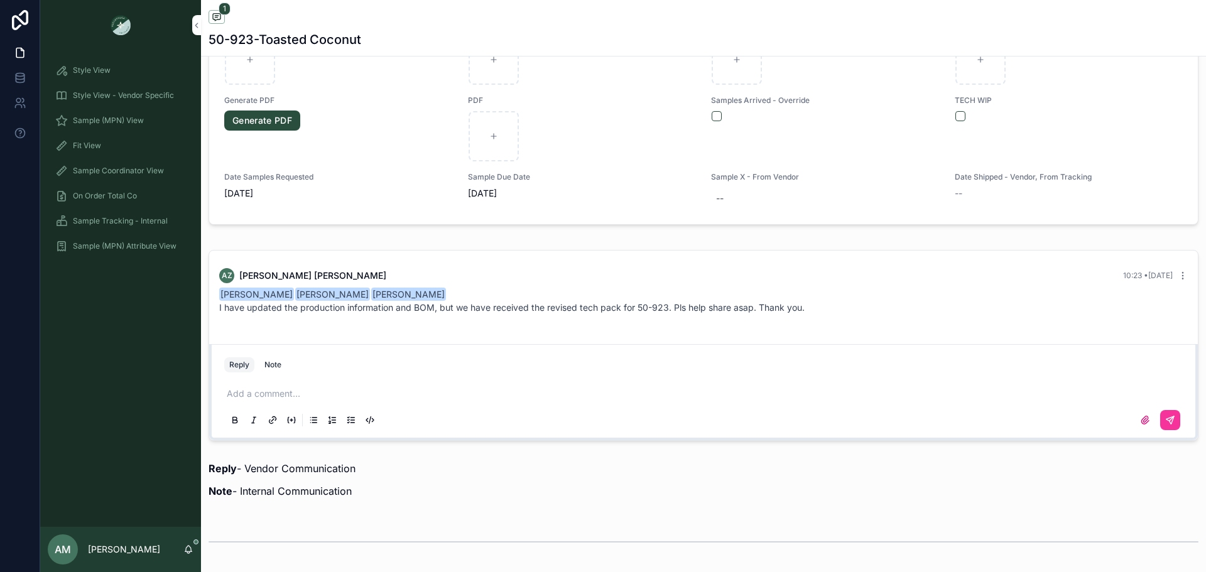
click at [342, 395] on p "scrollable content" at bounding box center [706, 393] width 958 height 13
click at [324, 374] on span "[EMAIL_ADDRESS][DOMAIN_NAME]" at bounding box center [335, 372] width 151 height 13
click at [324, 374] on li "AD [PERSON_NAME] [PERSON_NAME][EMAIL_ADDRESS][DOMAIN_NAME]" at bounding box center [394, 366] width 181 height 30
click at [344, 373] on span "[EMAIL_ADDRESS][DOMAIN_NAME]" at bounding box center [404, 372] width 151 height 13
drag, startPoint x: 636, startPoint y: 310, endPoint x: 665, endPoint y: 313, distance: 29.0
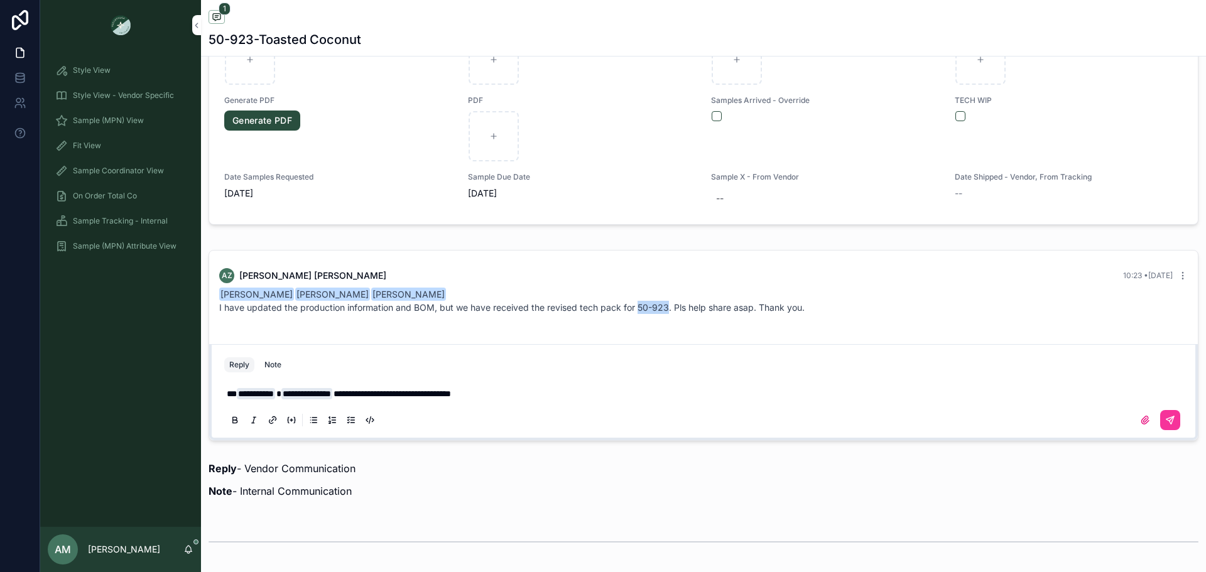
click at [665, 313] on p "I have updated the production information and BOM, but we have received the rev…" at bounding box center [703, 307] width 968 height 13
copy p "50-923"
click at [551, 394] on p "**********" at bounding box center [706, 393] width 958 height 13
click at [1165, 419] on icon "scrollable content" at bounding box center [1170, 420] width 10 height 10
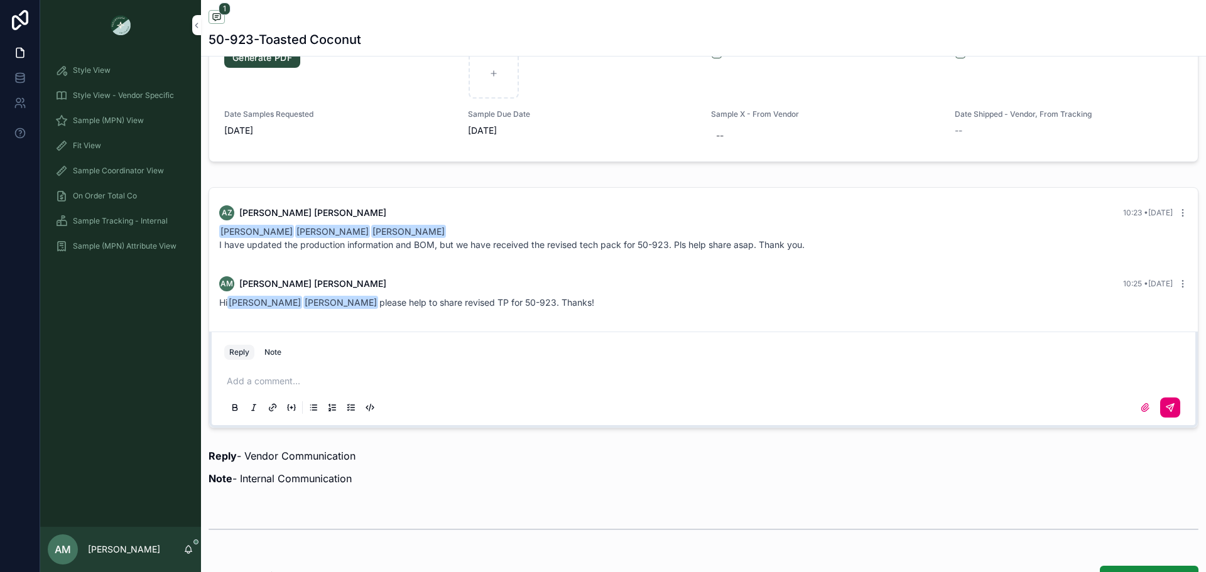
scroll to position [879, 0]
